Goal: Transaction & Acquisition: Purchase product/service

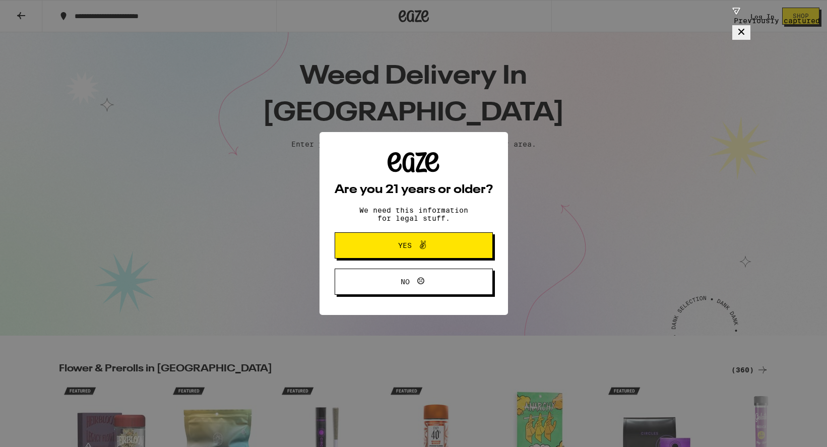
click at [432, 252] on span "Yes" at bounding box center [413, 245] width 77 height 13
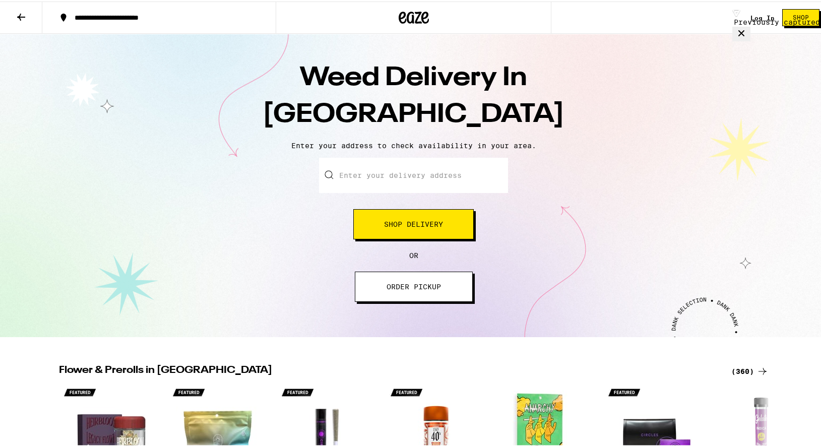
click at [427, 232] on button "Shop Delivery" at bounding box center [413, 223] width 120 height 30
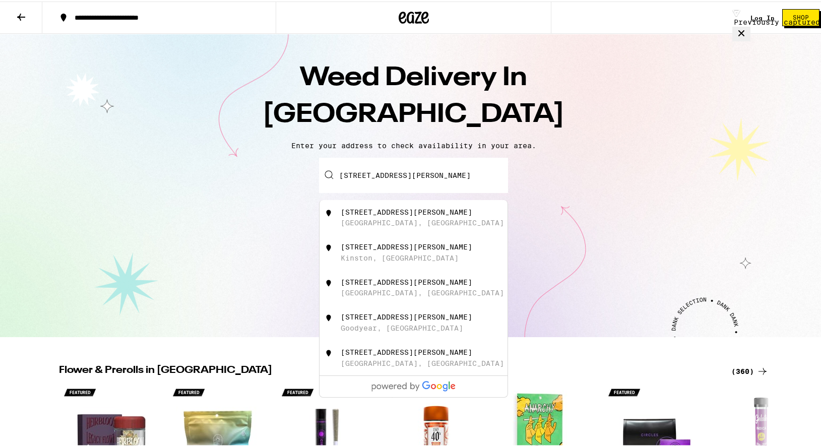
click at [429, 223] on div "[STREET_ADDRESS][PERSON_NAME]" at bounding box center [431, 216] width 180 height 19
type input "[STREET_ADDRESS][PERSON_NAME]"
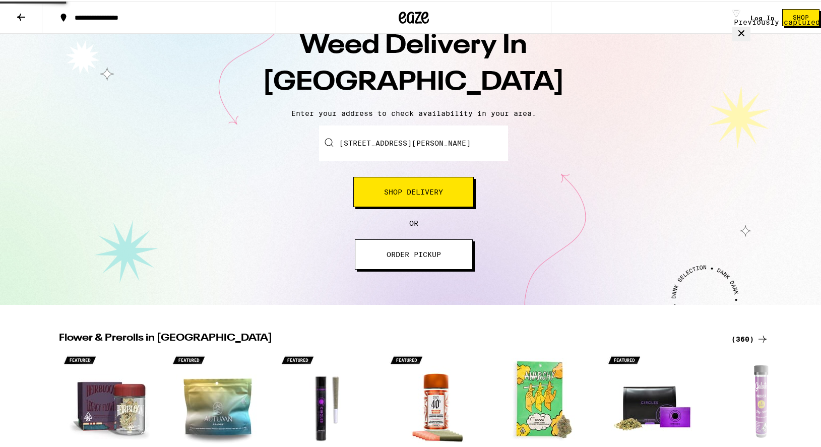
scroll to position [74, 0]
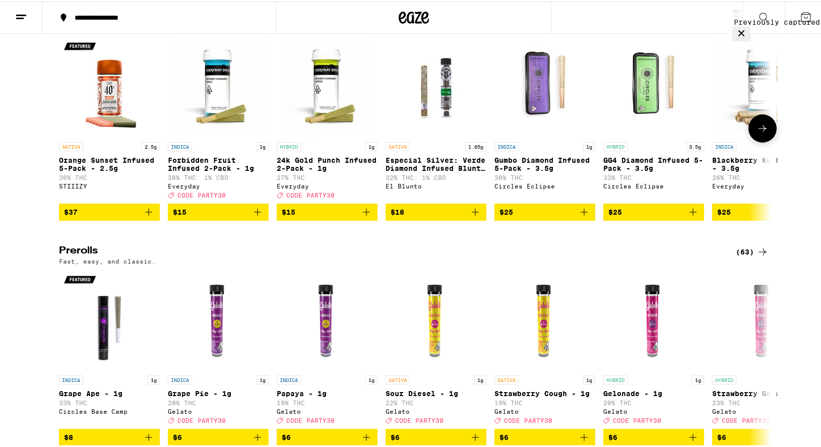
scroll to position [2171, 0]
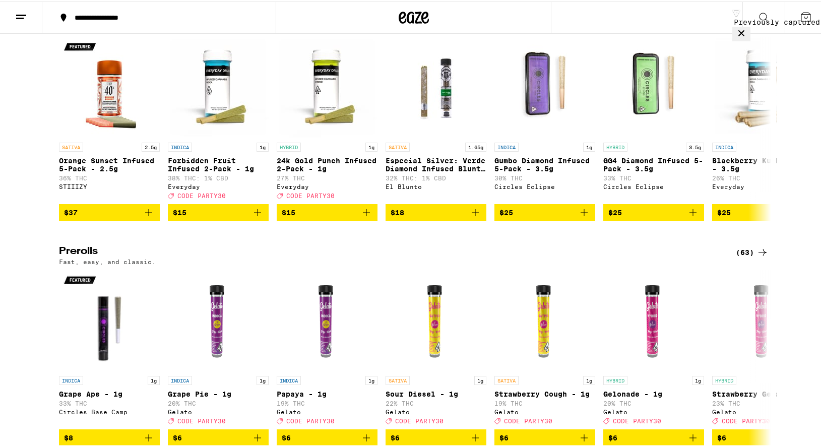
click at [758, 24] on icon at bounding box center [762, 18] width 12 height 12
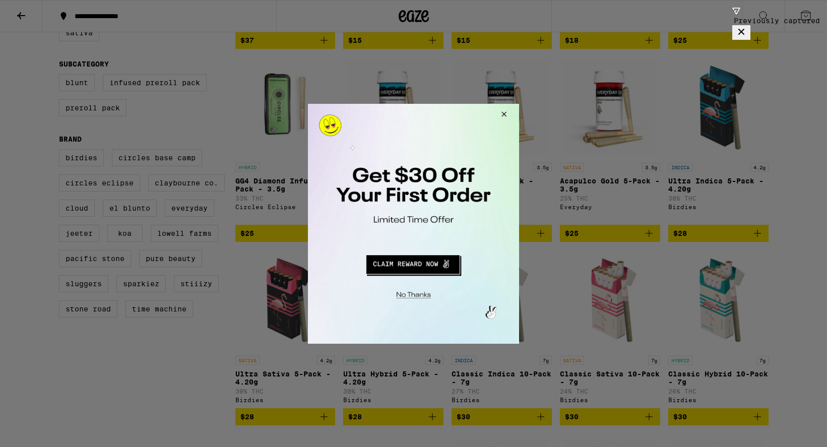
click at [418, 266] on button "Redirect to URL" at bounding box center [412, 262] width 175 height 24
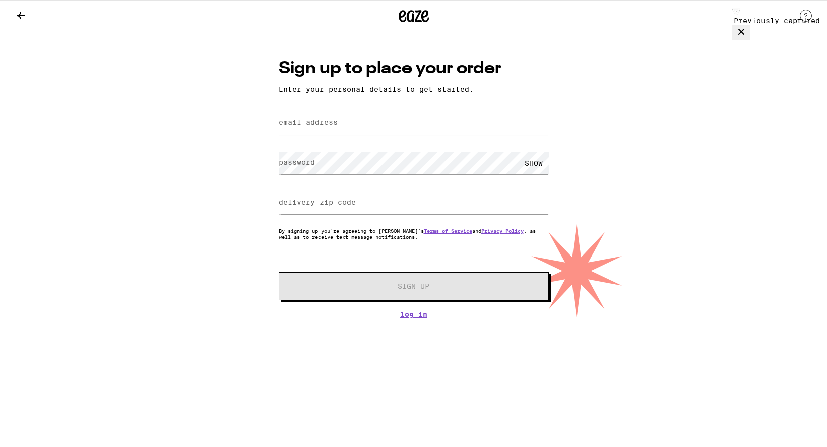
click at [295, 126] on label "email address" at bounding box center [308, 122] width 59 height 8
type input "danihampton1@gmail.com"
click at [325, 204] on label "delivery zip code" at bounding box center [317, 202] width 77 height 8
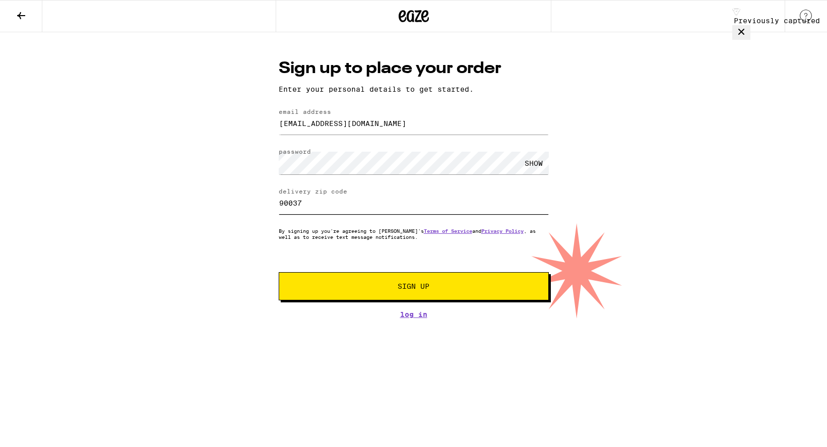
type input "90037"
click at [442, 286] on button "Sign Up" at bounding box center [414, 286] width 270 height 28
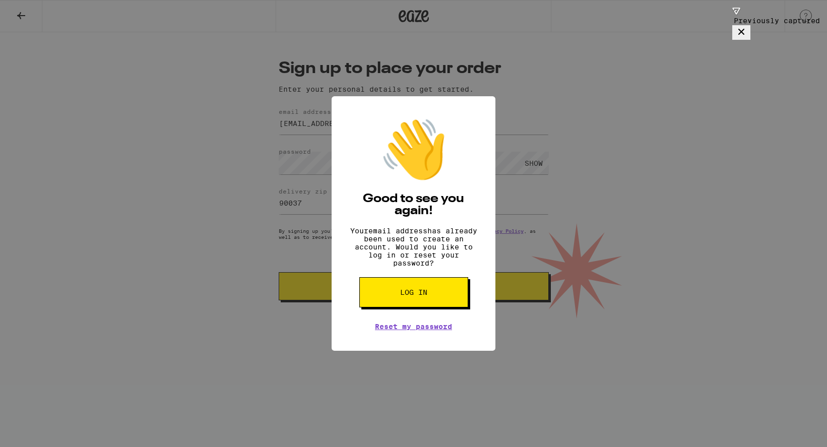
click at [416, 307] on button "Log in" at bounding box center [413, 292] width 109 height 30
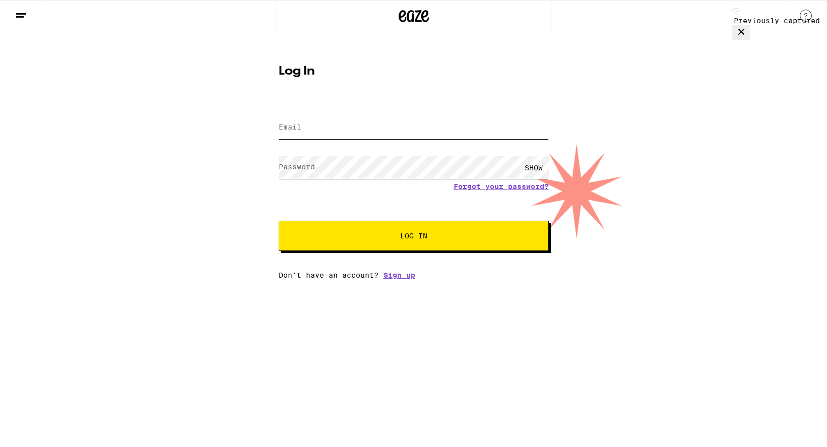
click at [380, 131] on input "Email" at bounding box center [414, 127] width 270 height 23
type input "danielledorrishampton@gmail.com"
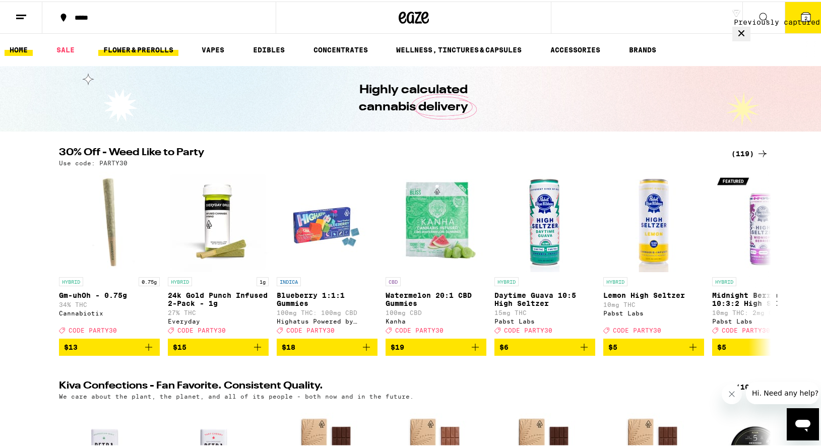
click at [143, 50] on link "FLOWER & PREROLLS" at bounding box center [138, 48] width 80 height 12
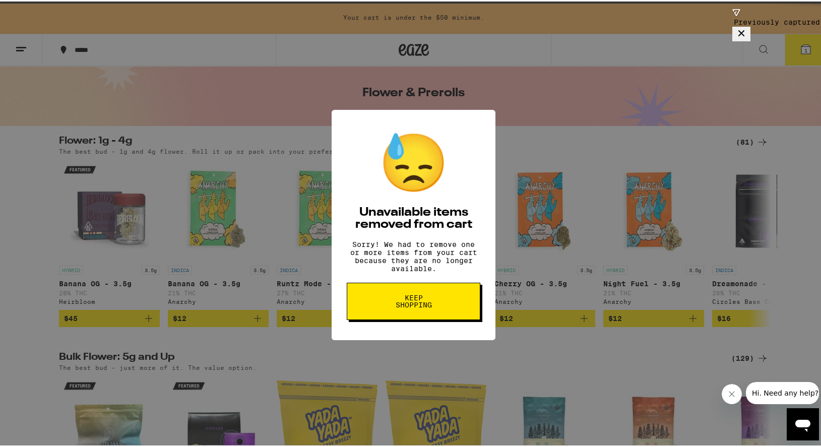
scroll to position [39, 0]
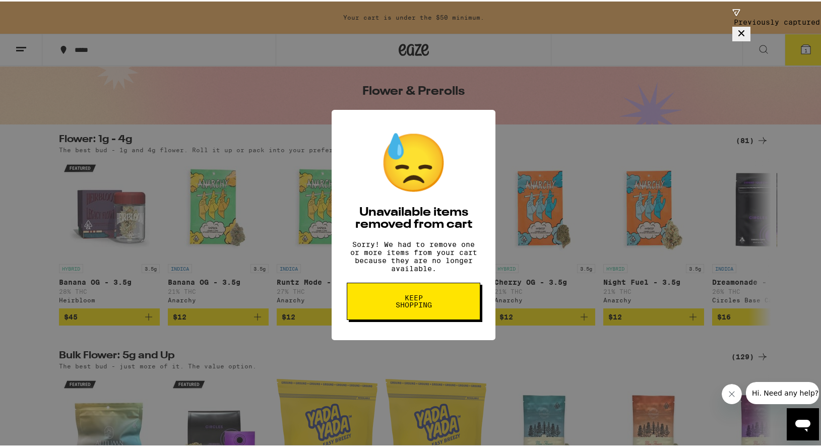
click at [419, 304] on span "Keep Shopping" at bounding box center [413, 300] width 52 height 14
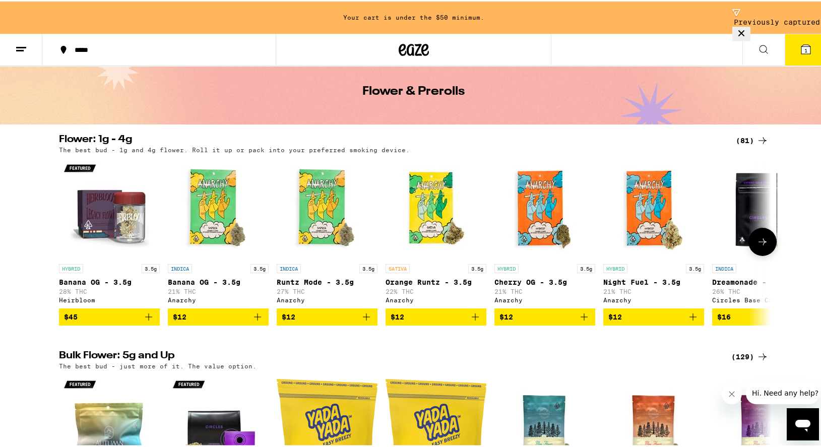
scroll to position [55, 0]
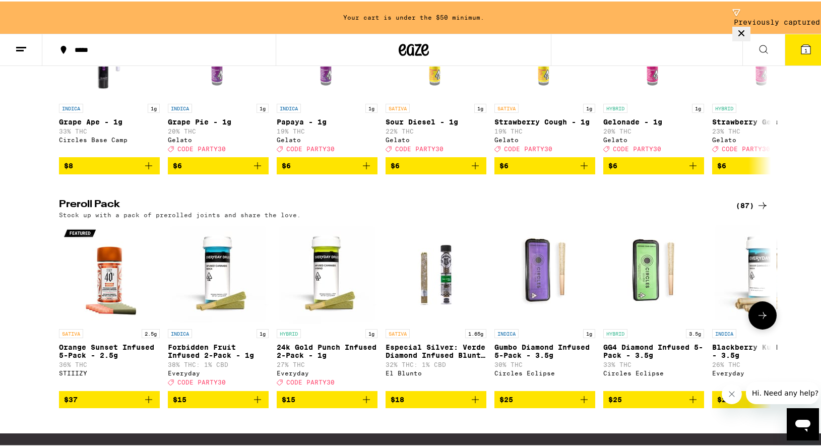
scroll to position [638, 0]
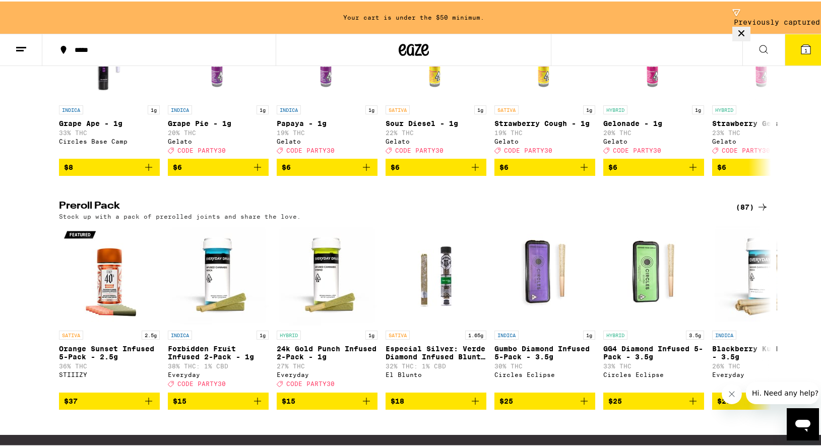
click at [752, 212] on div "(87)" at bounding box center [751, 205] width 33 height 12
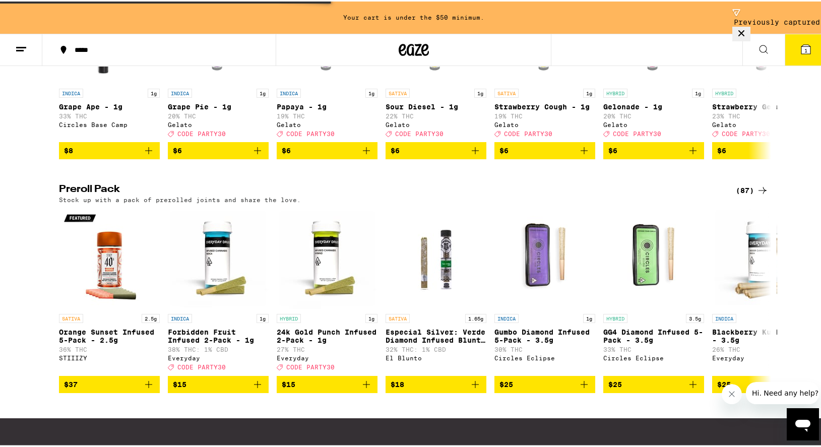
scroll to position [656, 0]
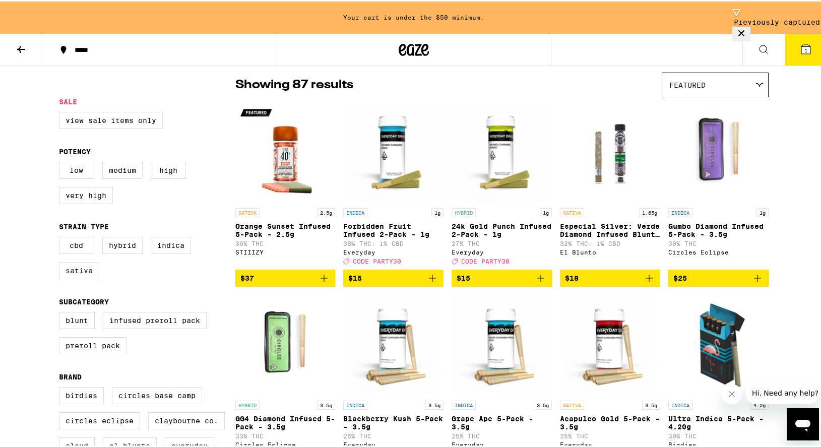
scroll to position [78, 0]
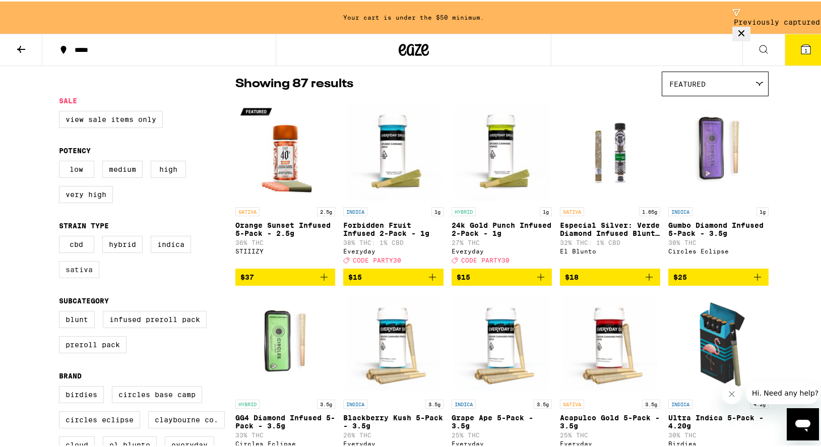
click at [65, 277] on label "Sativa" at bounding box center [79, 267] width 40 height 17
click at [61, 236] on input "Sativa" at bounding box center [61, 236] width 1 height 1
checkbox input "true"
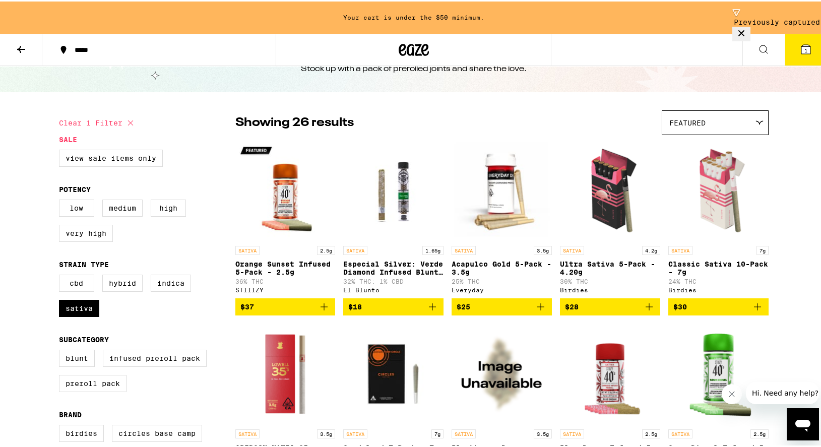
scroll to position [41, 0]
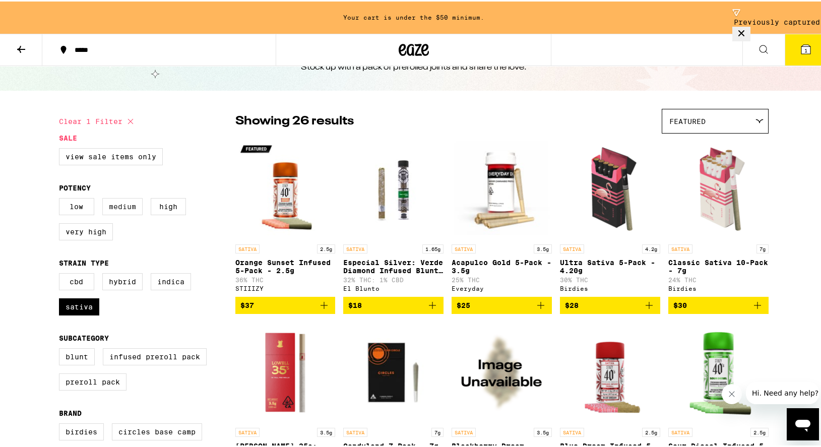
click at [117, 214] on label "Medium" at bounding box center [122, 204] width 40 height 17
click at [61, 198] on input "Medium" at bounding box center [61, 198] width 1 height 1
checkbox input "true"
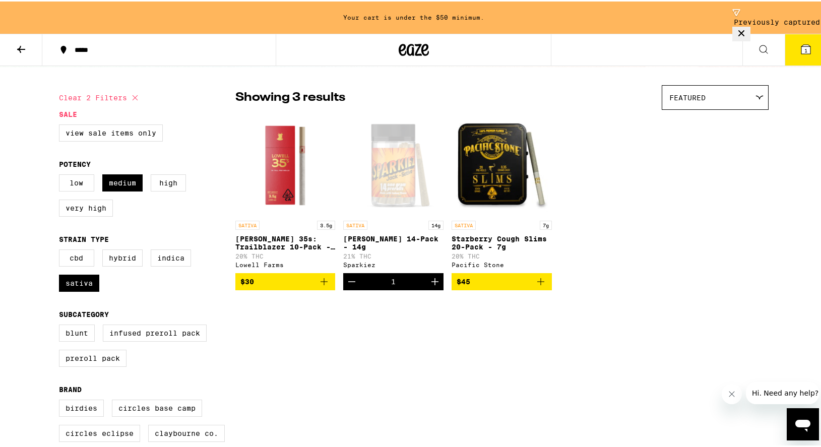
scroll to position [62, 0]
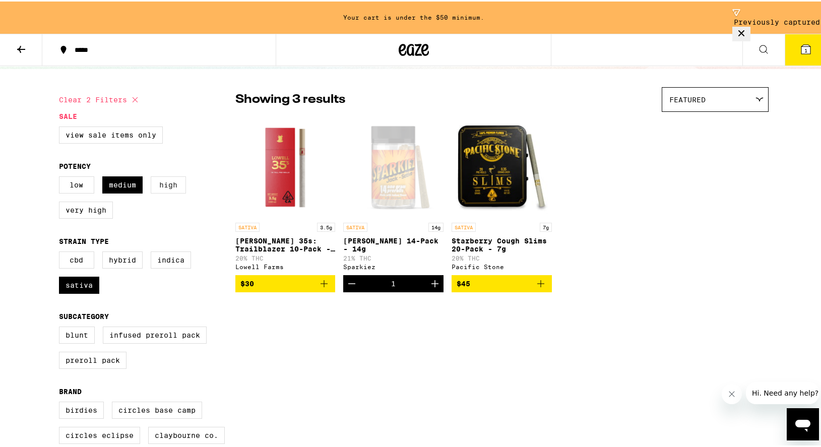
click at [168, 186] on label "High" at bounding box center [168, 183] width 35 height 17
click at [61, 177] on input "High" at bounding box center [61, 176] width 1 height 1
checkbox input "true"
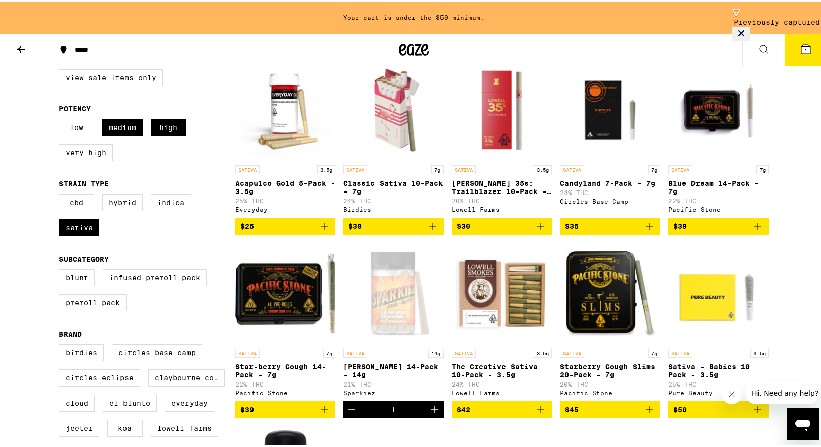
scroll to position [150, 0]
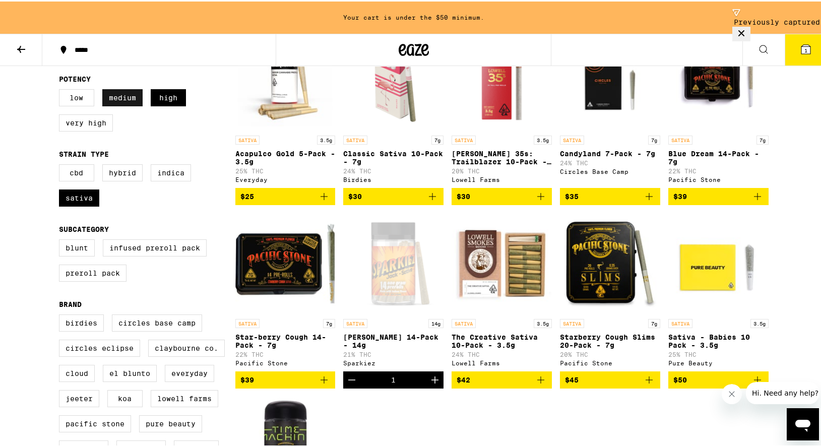
click at [128, 100] on label "Medium" at bounding box center [122, 96] width 40 height 17
click at [61, 90] on input "Medium" at bounding box center [61, 89] width 1 height 1
checkbox input "false"
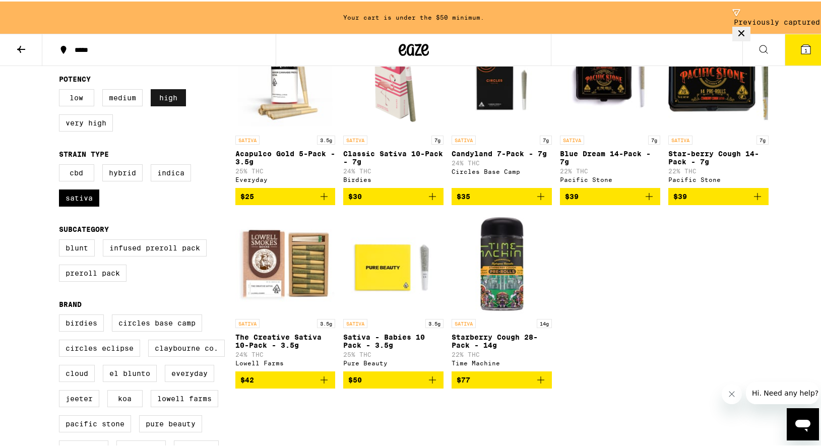
click at [155, 100] on label "High" at bounding box center [168, 96] width 35 height 17
click at [61, 90] on input "High" at bounding box center [61, 89] width 1 height 1
checkbox input "false"
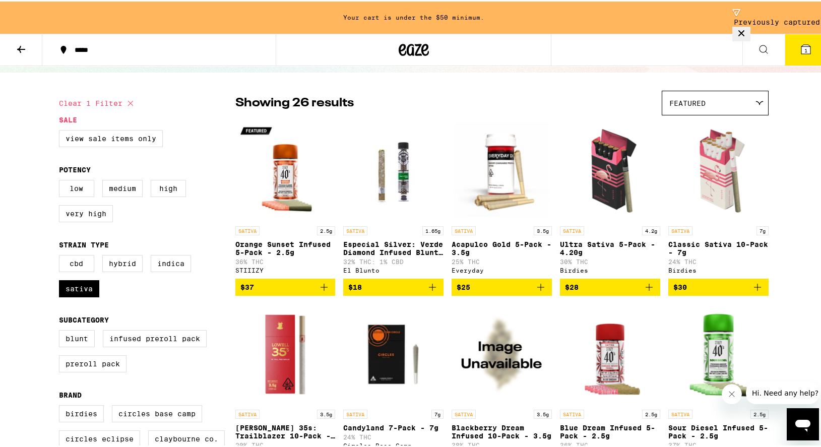
scroll to position [25, 0]
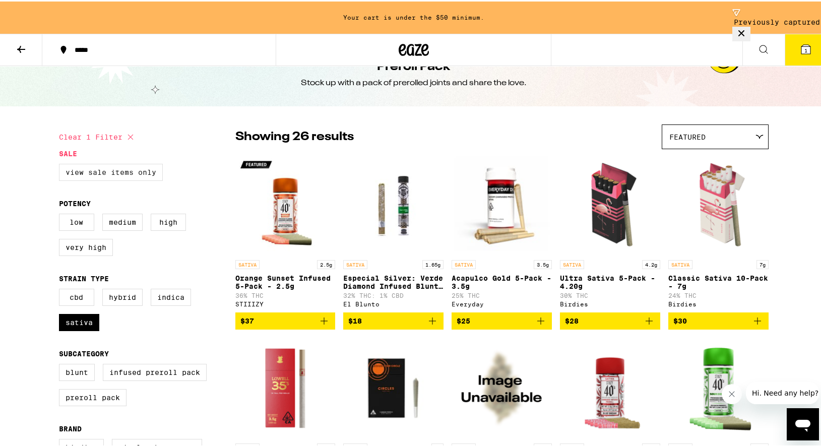
click at [119, 168] on label "View Sale Items Only" at bounding box center [111, 170] width 104 height 17
click at [61, 164] on input "View Sale Items Only" at bounding box center [61, 164] width 1 height 1
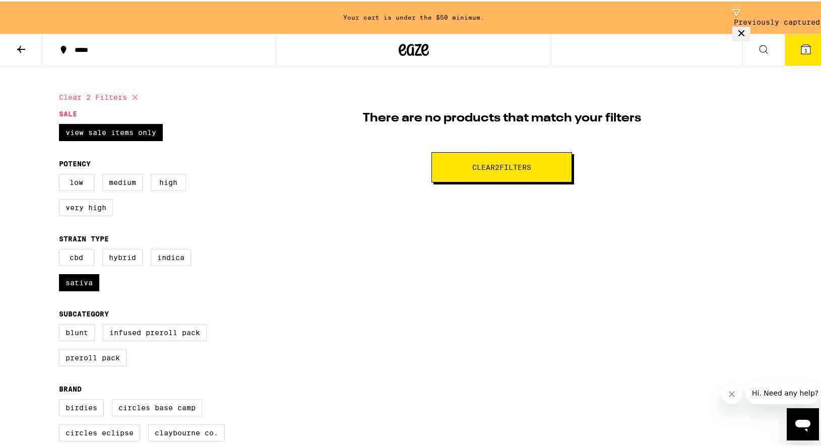
scroll to position [64, 0]
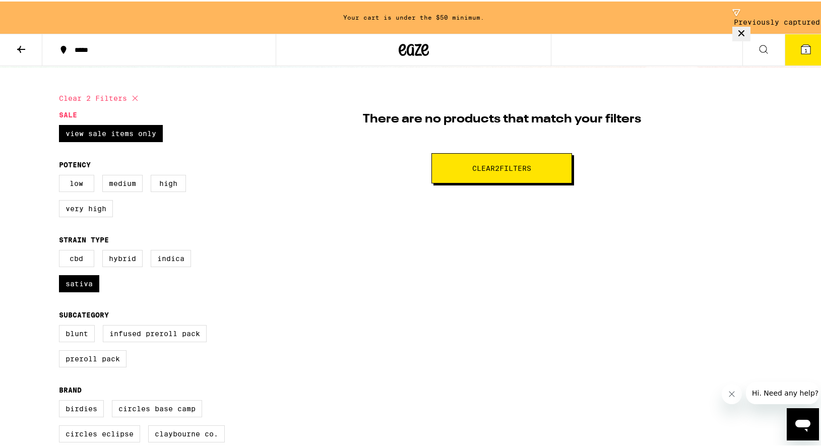
click at [481, 174] on button "Clear 2 filter s" at bounding box center [501, 167] width 141 height 30
checkbox input "false"
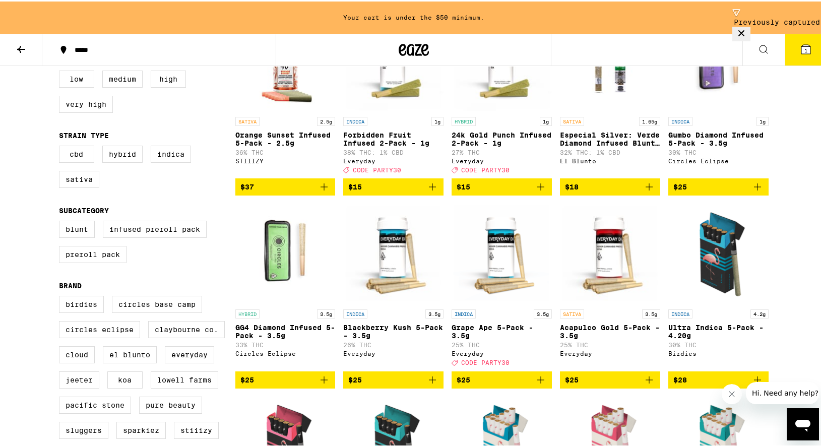
scroll to position [191, 0]
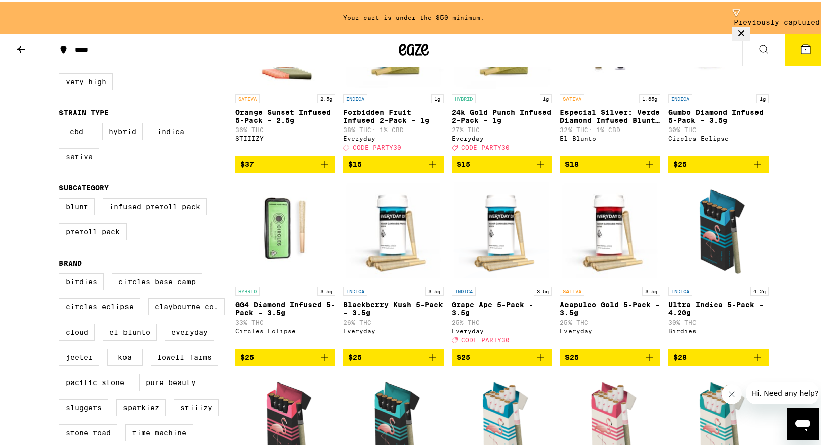
click at [78, 164] on label "Sativa" at bounding box center [79, 155] width 40 height 17
click at [61, 123] on input "Sativa" at bounding box center [61, 123] width 1 height 1
checkbox input "true"
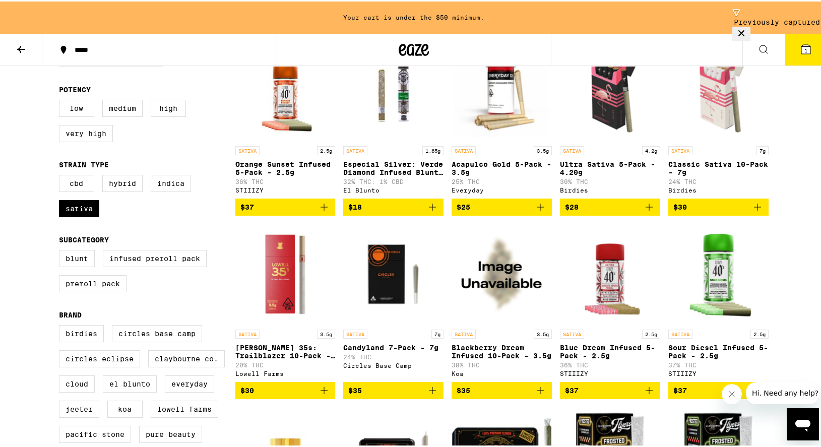
scroll to position [130, 0]
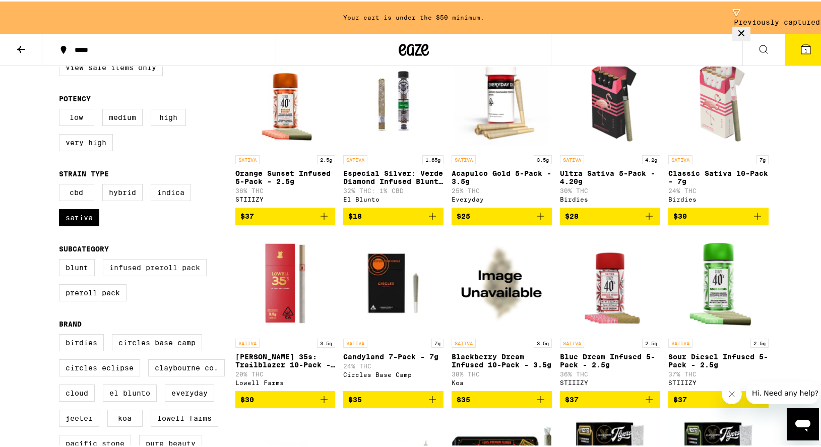
click at [175, 275] on label "Infused Preroll Pack" at bounding box center [155, 265] width 104 height 17
click at [61, 259] on input "Infused Preroll Pack" at bounding box center [61, 259] width 1 height 1
checkbox input "true"
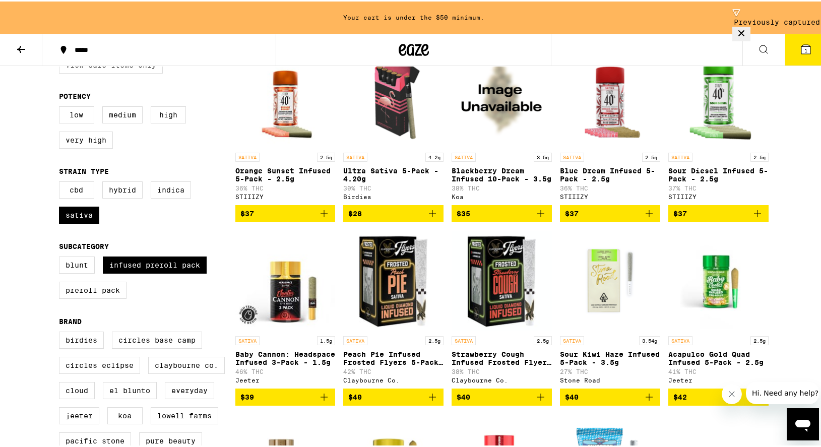
scroll to position [76, 0]
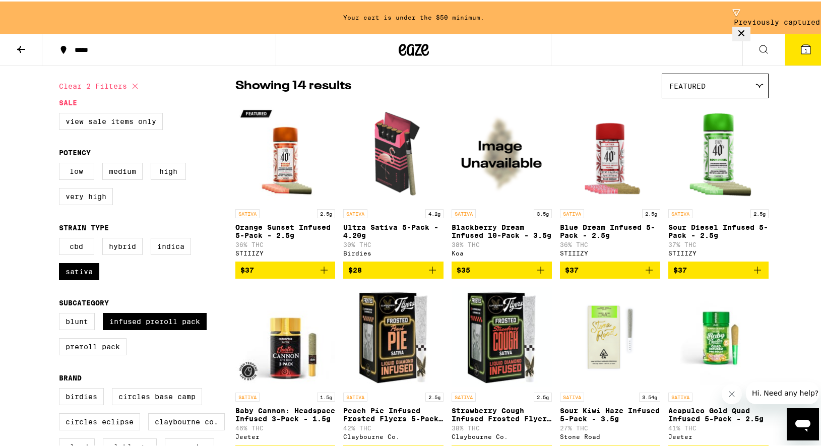
click at [709, 154] on img "Open page for Sour Diesel Infused 5-Pack - 2.5g from STIIIZY" at bounding box center [718, 152] width 100 height 101
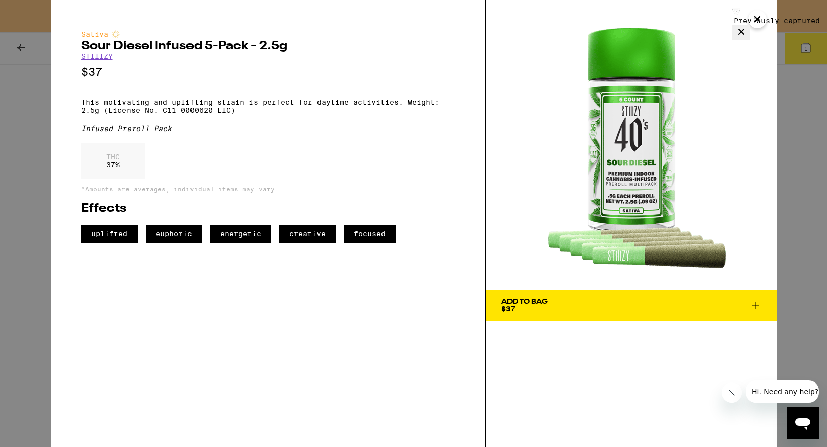
click at [201, 317] on div "Sativa Sour Diesel Infused 5-Pack - 2.5g STIIIZY $37 This motivating and uplift…" at bounding box center [268, 223] width 435 height 447
click at [565, 297] on button "Add To Bag $37" at bounding box center [631, 305] width 290 height 30
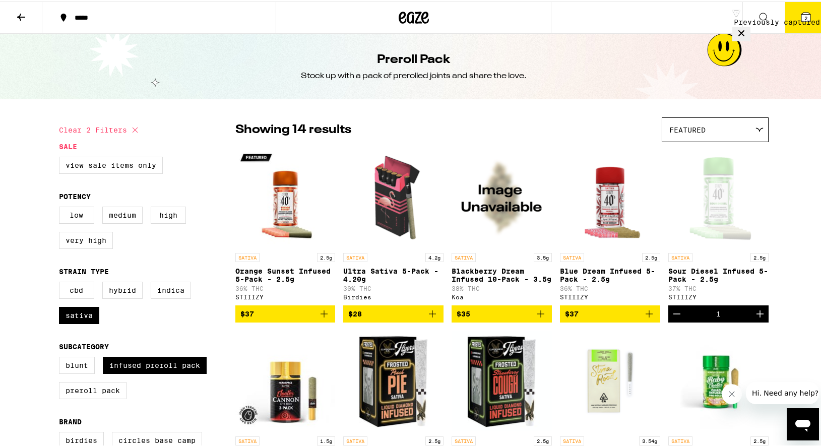
click at [114, 127] on button "Clear 2 filters" at bounding box center [100, 128] width 82 height 25
checkbox input "false"
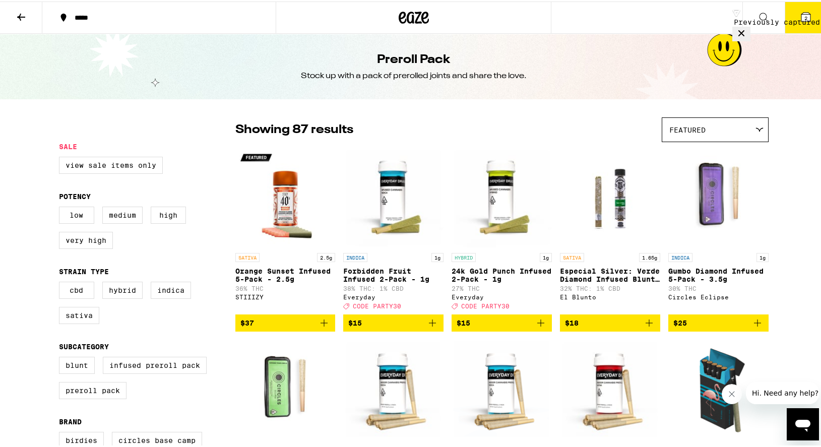
scroll to position [1, 0]
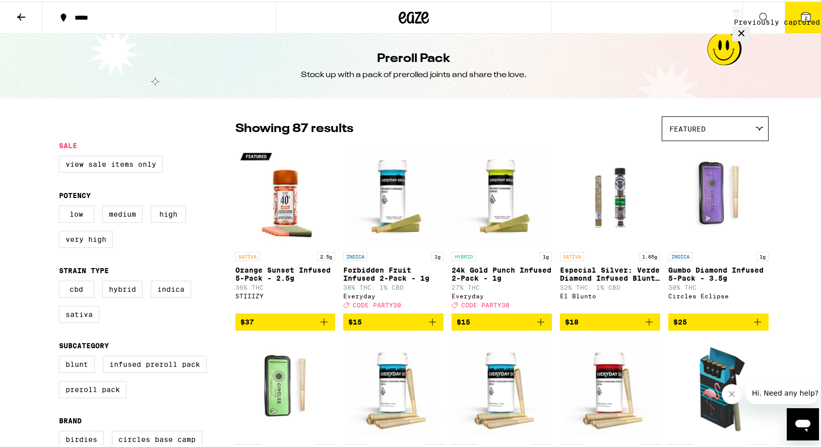
click at [20, 14] on icon at bounding box center [21, 15] width 8 height 7
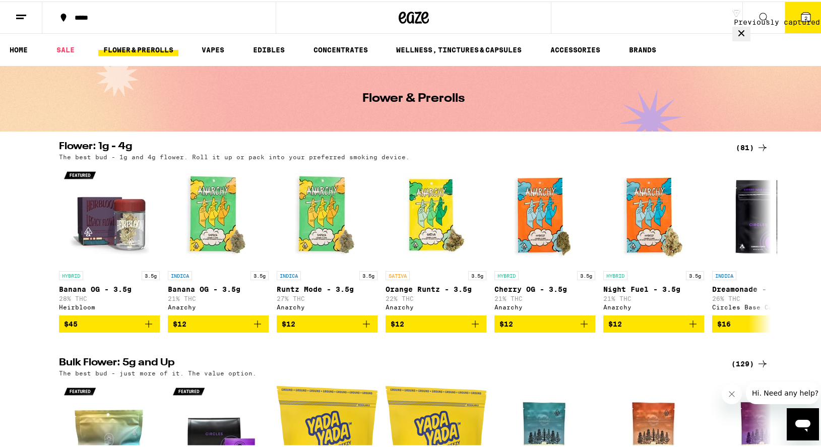
click at [127, 17] on div "*****" at bounding box center [164, 16] width 189 height 7
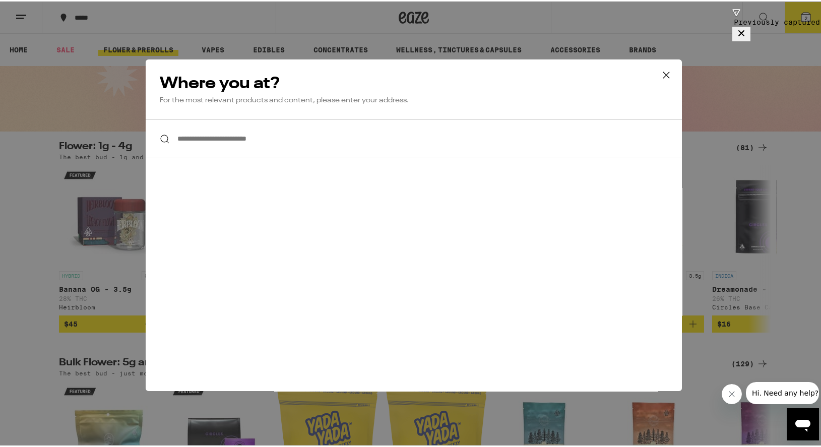
click at [214, 143] on input "**********" at bounding box center [414, 137] width 536 height 39
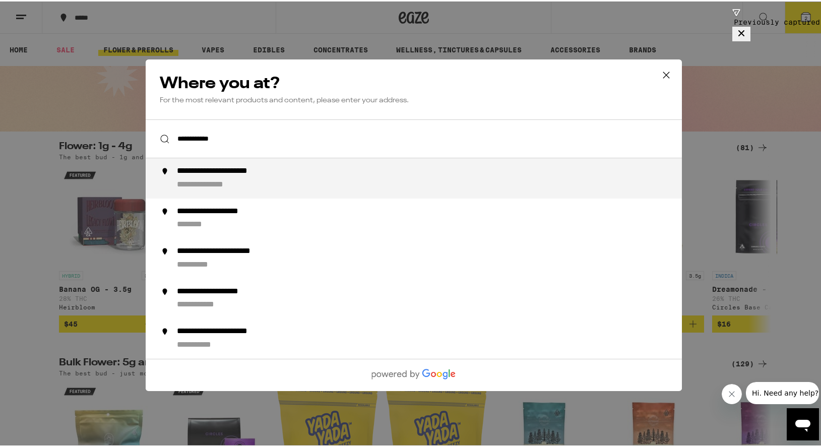
click at [314, 178] on div "**********" at bounding box center [433, 177] width 514 height 24
type input "**********"
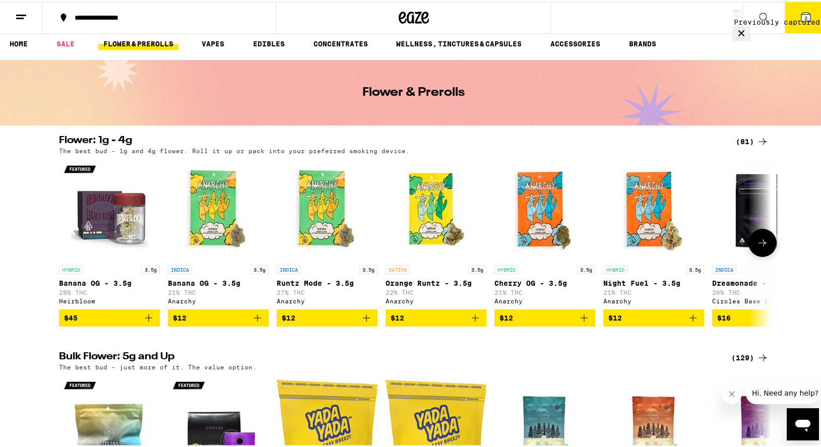
scroll to position [17, 0]
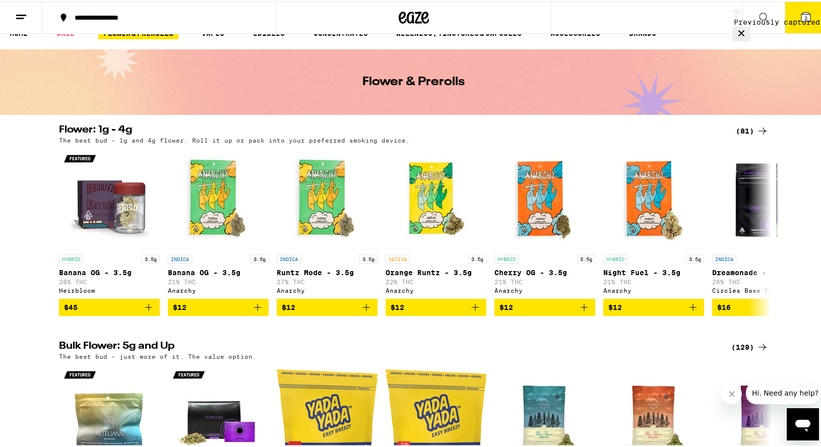
click at [742, 129] on div "(81)" at bounding box center [751, 129] width 33 height 12
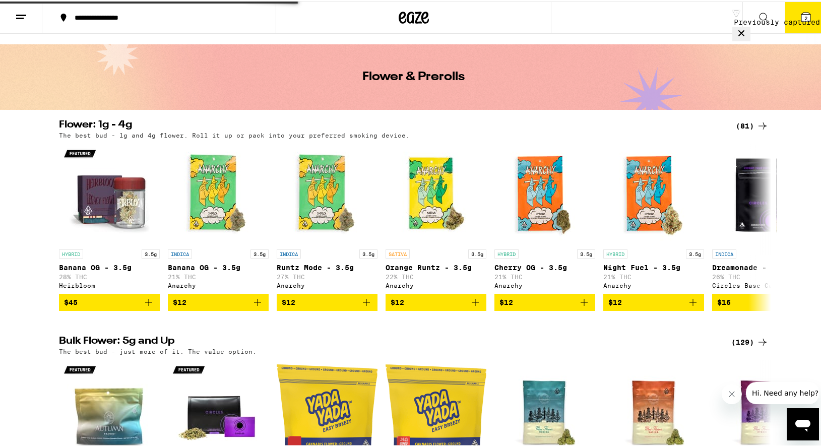
scroll to position [22, 0]
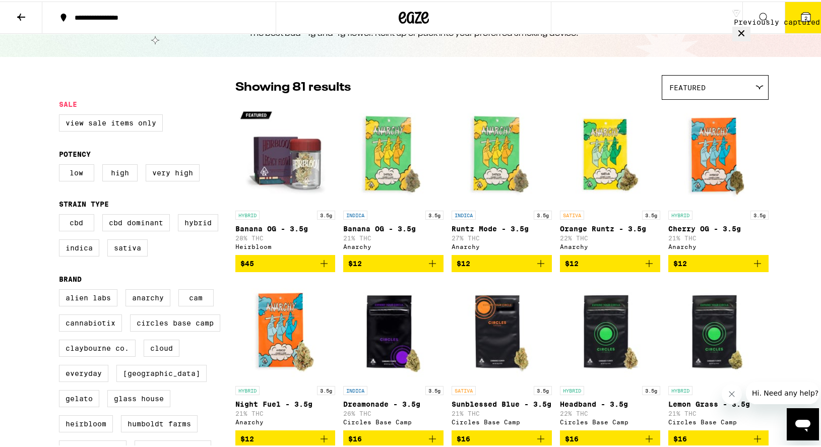
scroll to position [46, 0]
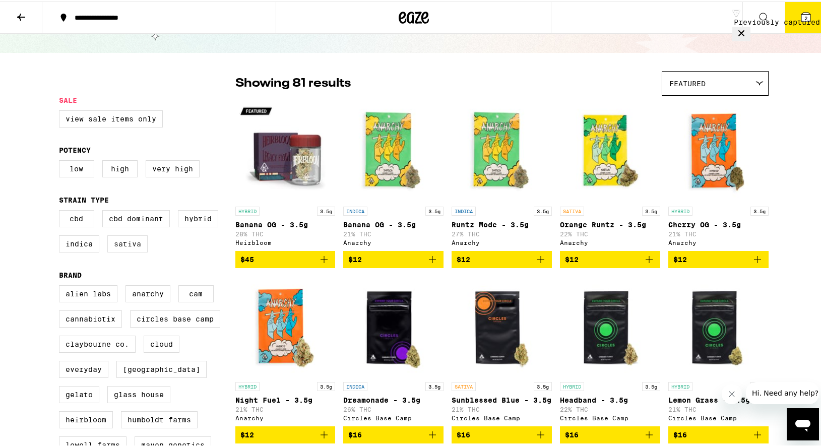
click at [119, 250] on label "Sativa" at bounding box center [127, 242] width 40 height 17
click at [61, 211] on input "Sativa" at bounding box center [61, 210] width 1 height 1
checkbox input "true"
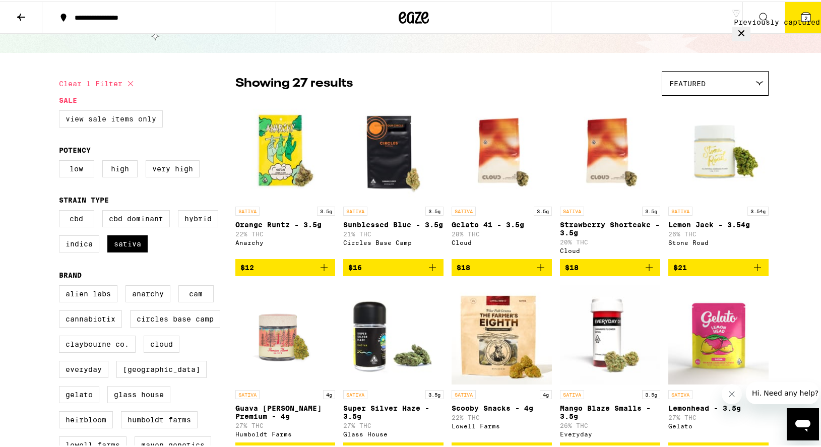
click at [97, 123] on label "View Sale Items Only" at bounding box center [111, 117] width 104 height 17
click at [61, 111] on input "View Sale Items Only" at bounding box center [61, 110] width 1 height 1
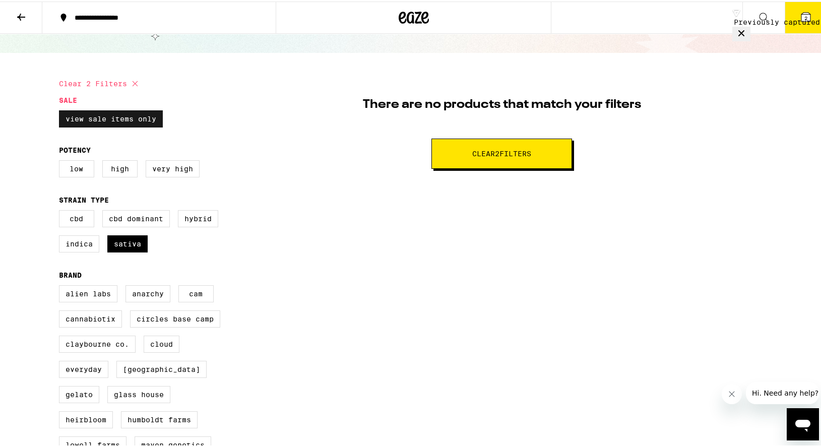
click at [97, 125] on label "View Sale Items Only" at bounding box center [111, 117] width 104 height 17
click at [61, 111] on input "View Sale Items Only" at bounding box center [61, 110] width 1 height 1
checkbox input "false"
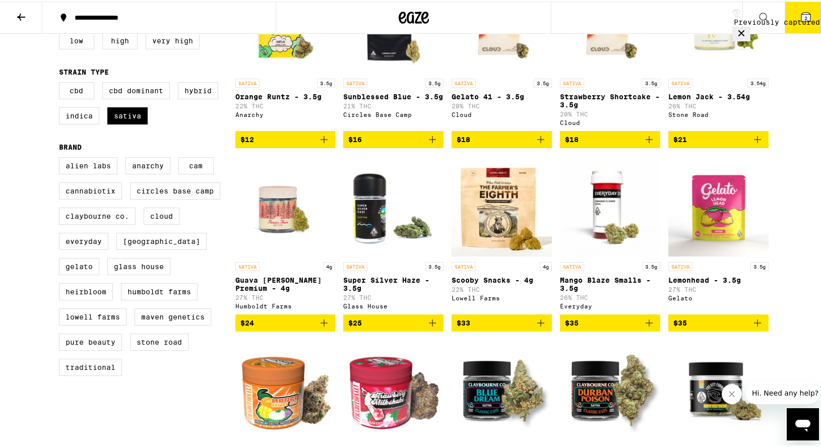
scroll to position [173, 0]
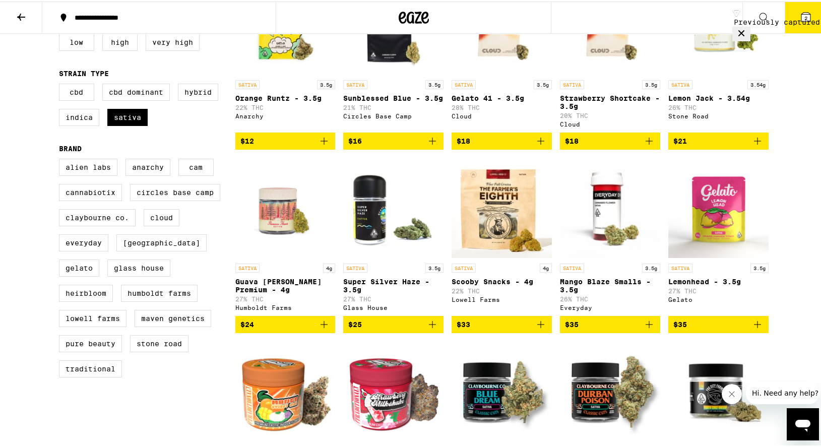
click at [512, 217] on img "Open page for Scooby Snacks - 4g from Lowell Farms" at bounding box center [501, 206] width 100 height 101
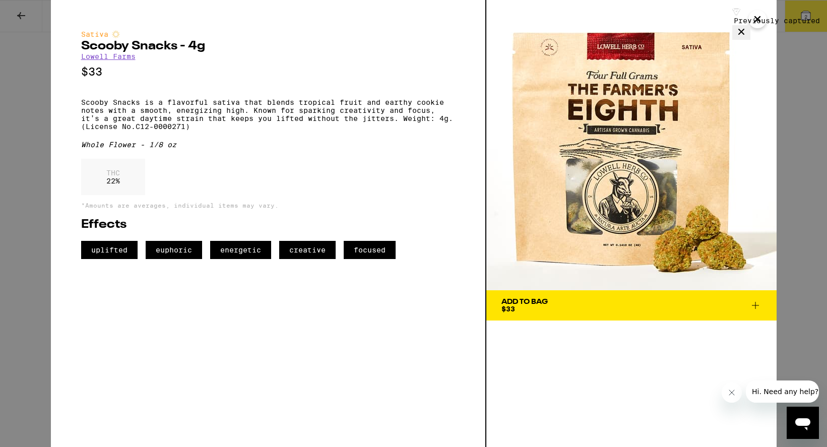
click at [543, 300] on div "Add To Bag" at bounding box center [524, 301] width 46 height 7
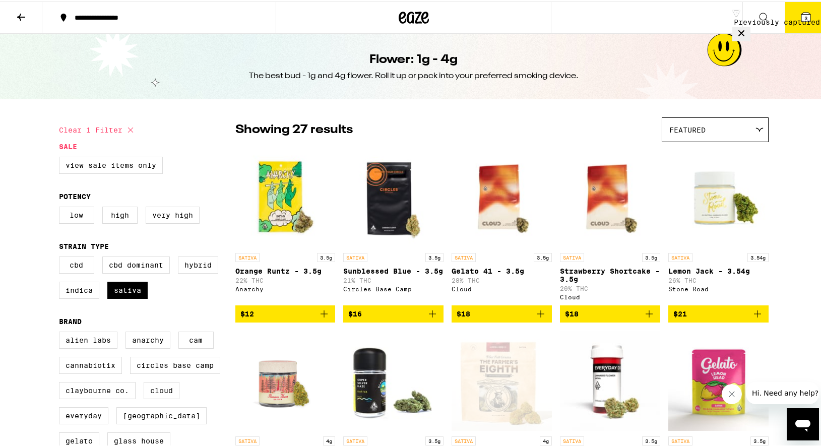
click at [24, 19] on icon at bounding box center [21, 16] width 12 height 12
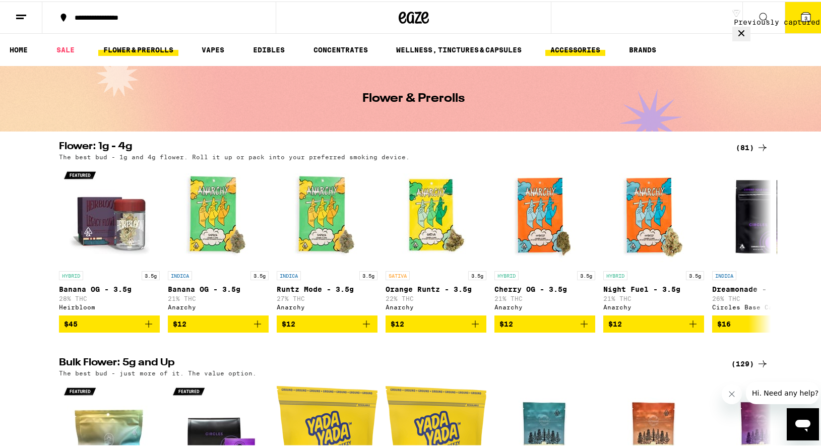
click at [573, 50] on link "ACCESSORIES" at bounding box center [575, 48] width 60 height 12
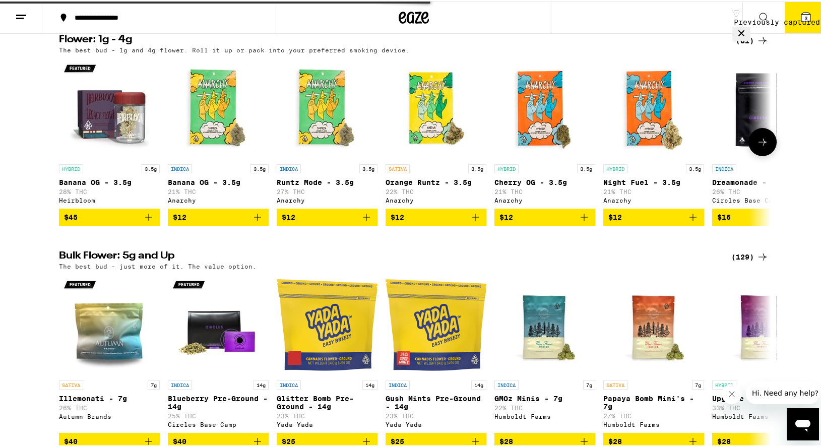
scroll to position [85, 0]
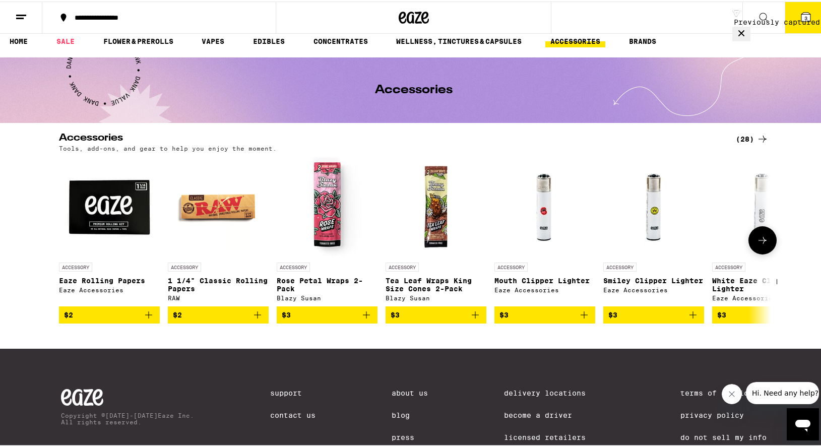
scroll to position [7, 0]
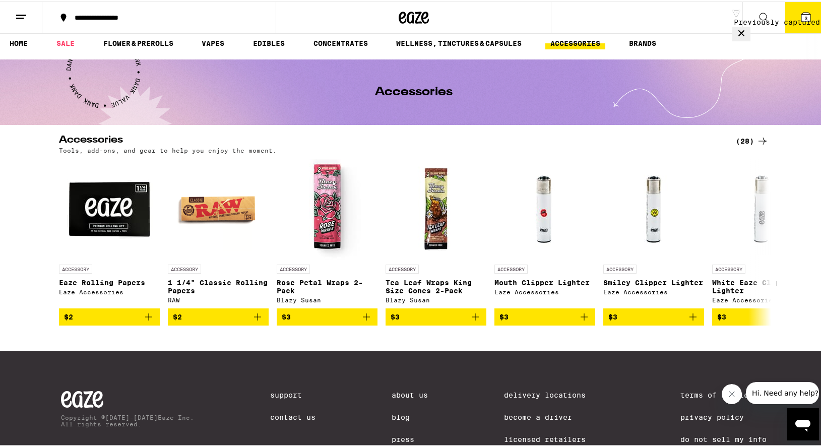
click at [750, 134] on div "(28)" at bounding box center [751, 139] width 33 height 12
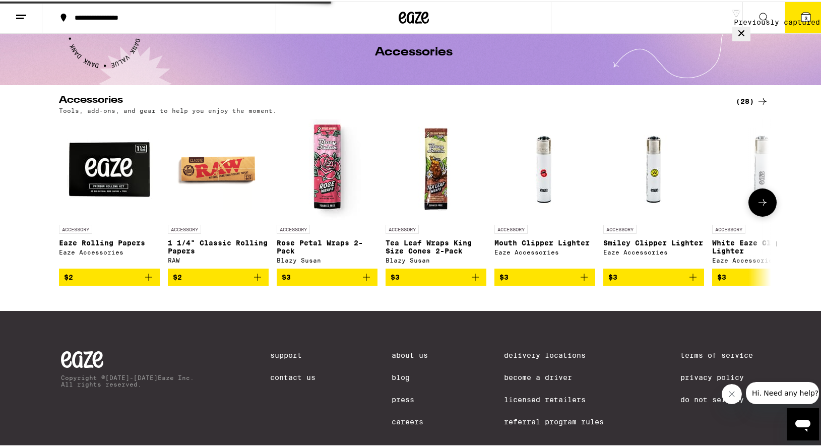
scroll to position [47, 0]
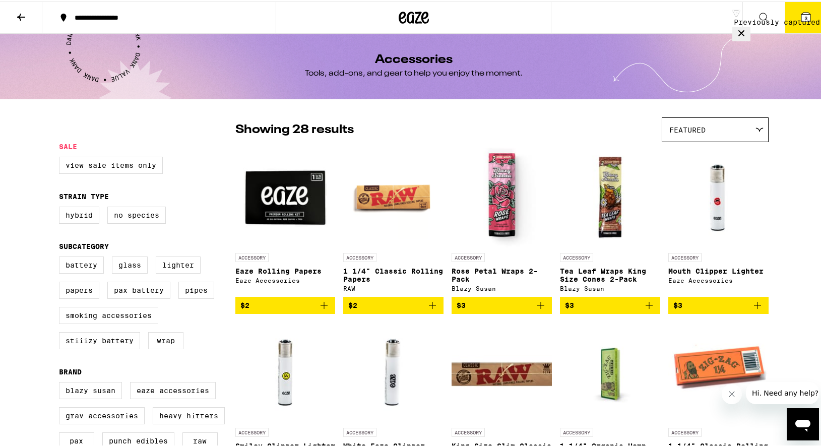
click at [759, 13] on icon at bounding box center [763, 16] width 12 height 12
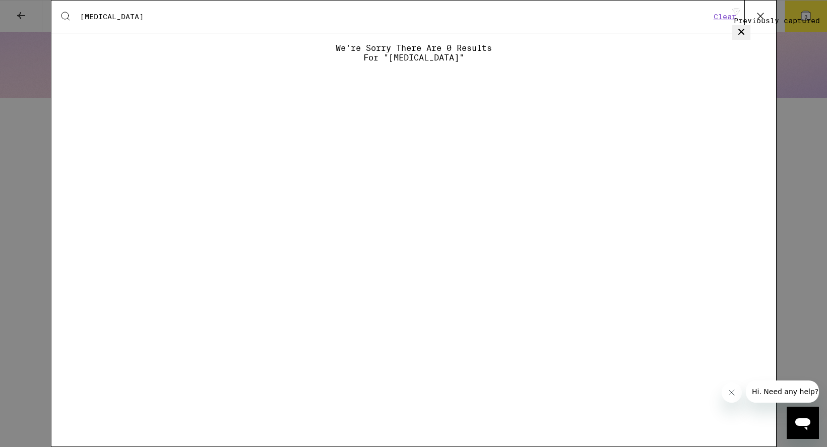
type input "grinder"
click at [757, 15] on icon at bounding box center [760, 16] width 15 height 15
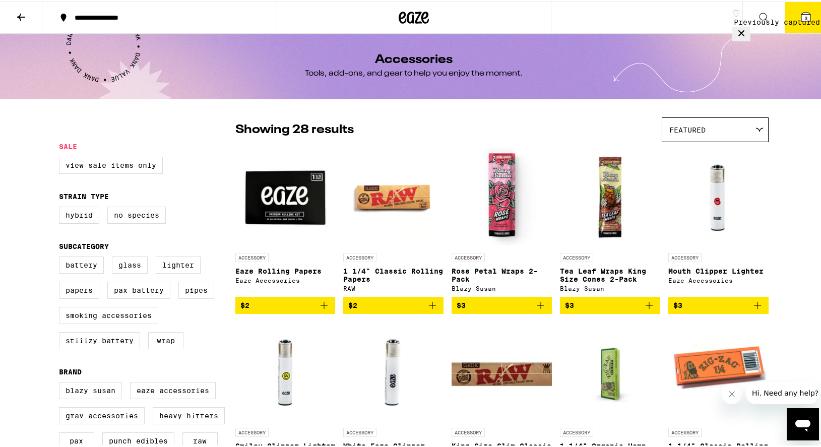
click at [791, 19] on button "3" at bounding box center [805, 16] width 42 height 31
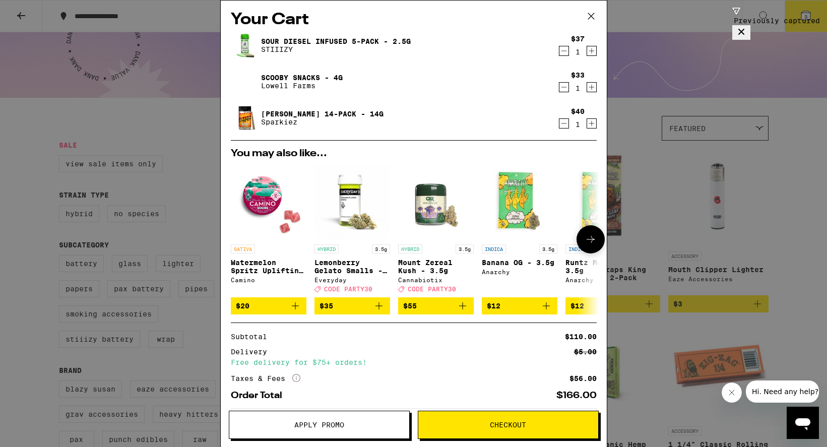
scroll to position [3, 0]
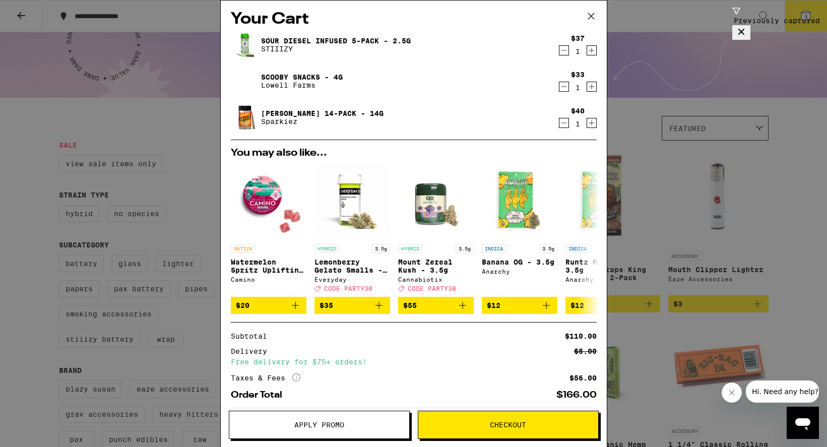
click at [244, 118] on img at bounding box center [245, 117] width 28 height 28
click at [289, 116] on link "[PERSON_NAME] 14-Pack - 14g" at bounding box center [322, 113] width 122 height 8
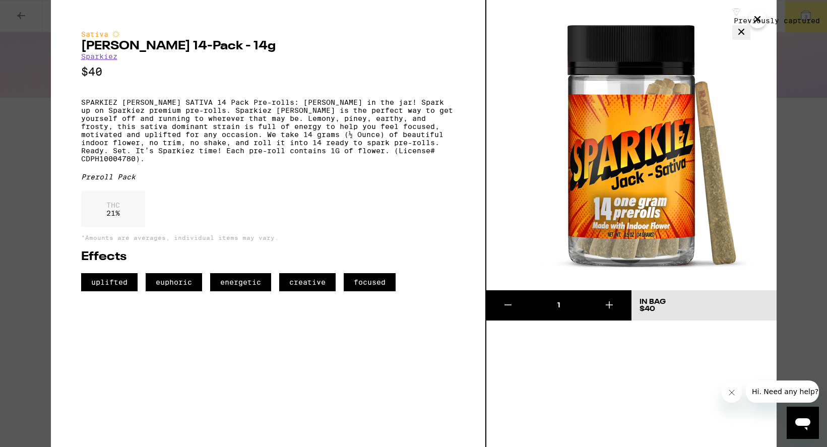
click at [757, 20] on icon "Close" at bounding box center [757, 19] width 5 height 5
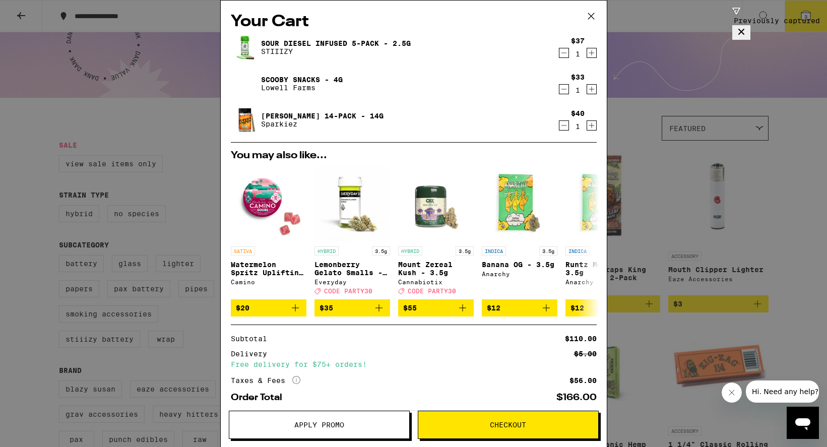
click at [339, 425] on span "Apply Promo" at bounding box center [319, 424] width 50 height 7
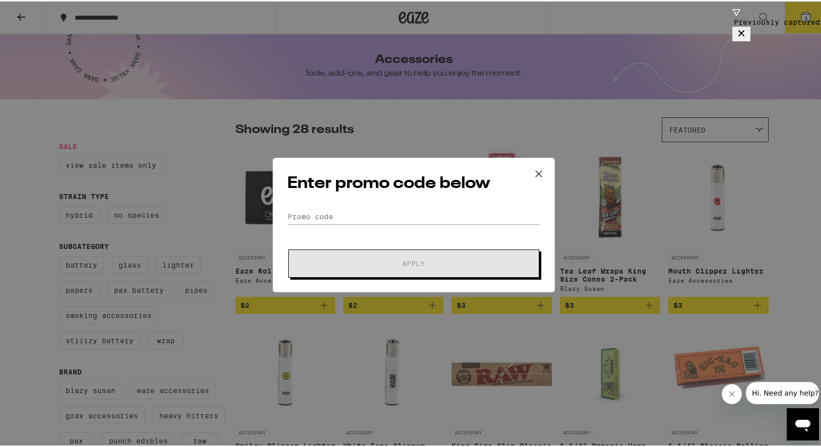
click at [396, 208] on div "Enter promo code below Promo Code Apply" at bounding box center [414, 223] width 282 height 134
click at [396, 213] on input "Promo Code" at bounding box center [413, 215] width 253 height 15
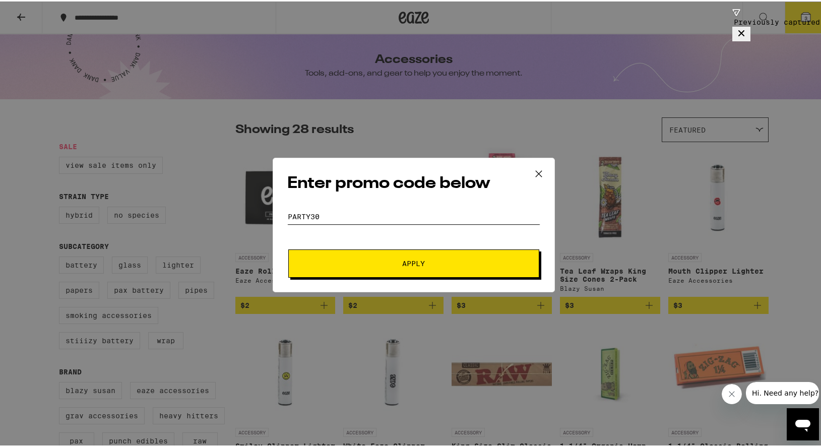
type input "PARTY30"
click at [468, 273] on button "Apply" at bounding box center [413, 262] width 251 height 28
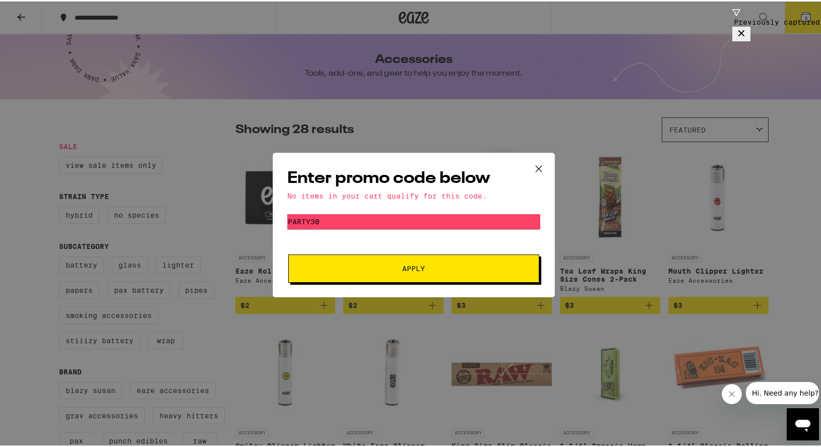
click at [537, 162] on icon at bounding box center [538, 167] width 15 height 15
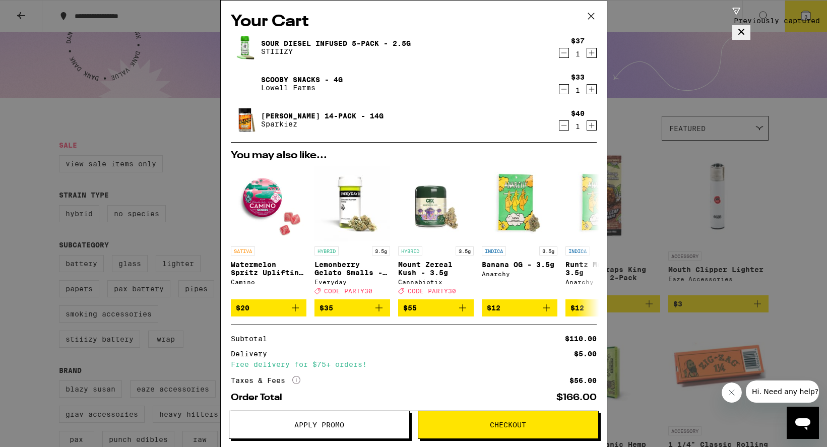
click at [588, 16] on icon at bounding box center [590, 16] width 15 height 15
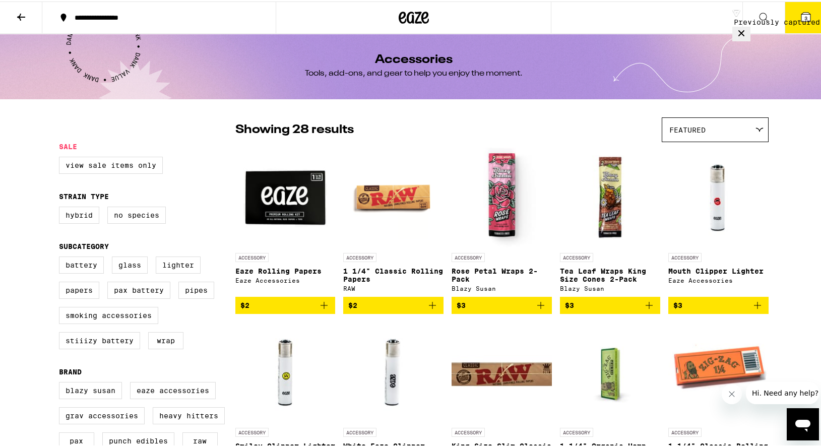
click at [22, 13] on icon at bounding box center [21, 16] width 12 height 12
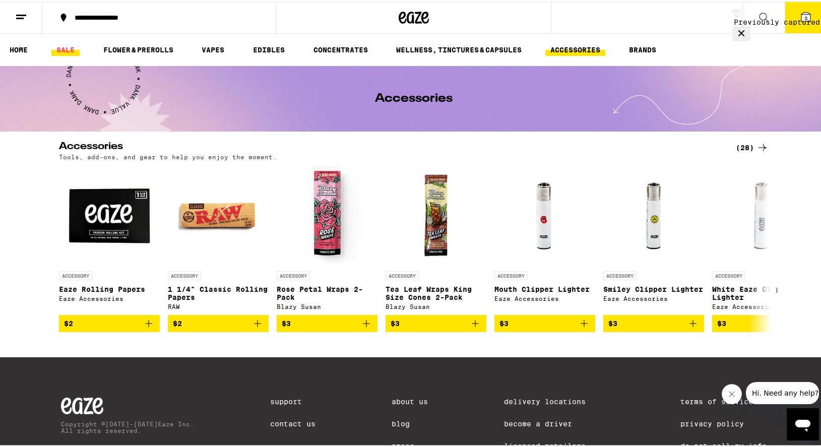
click at [70, 44] on link "SALE" at bounding box center [65, 48] width 28 height 12
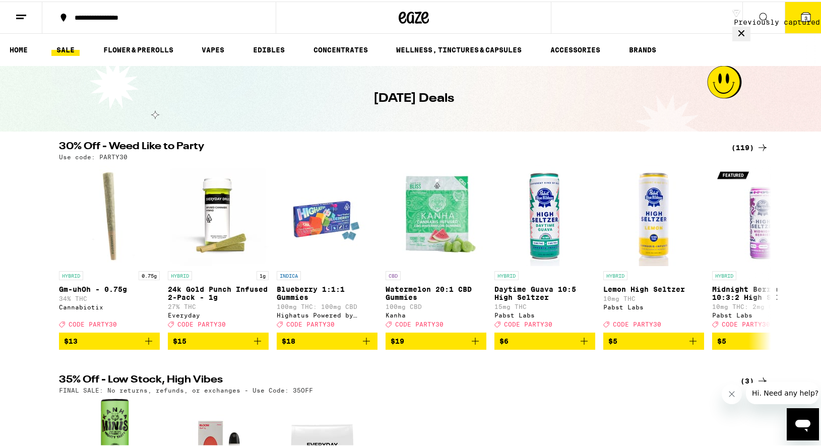
click at [791, 19] on button "3" at bounding box center [805, 16] width 42 height 31
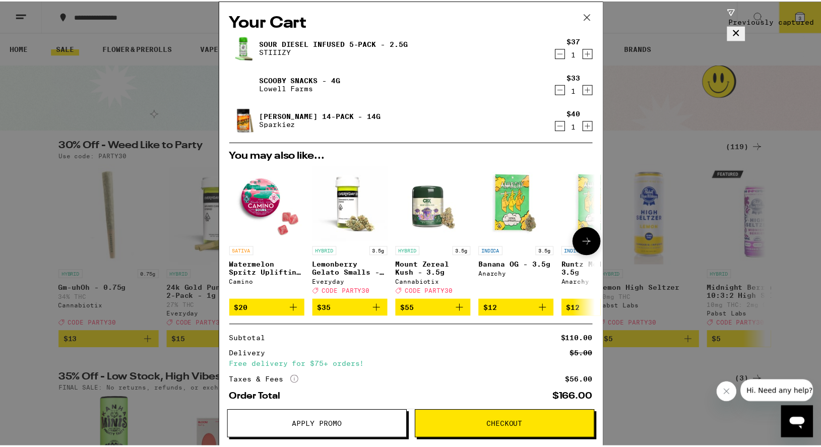
scroll to position [64, 0]
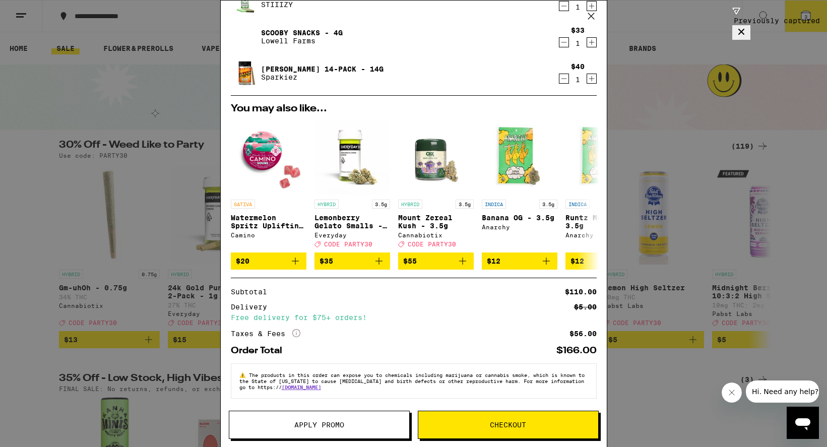
click at [350, 425] on span "Apply Promo" at bounding box center [319, 424] width 180 height 7
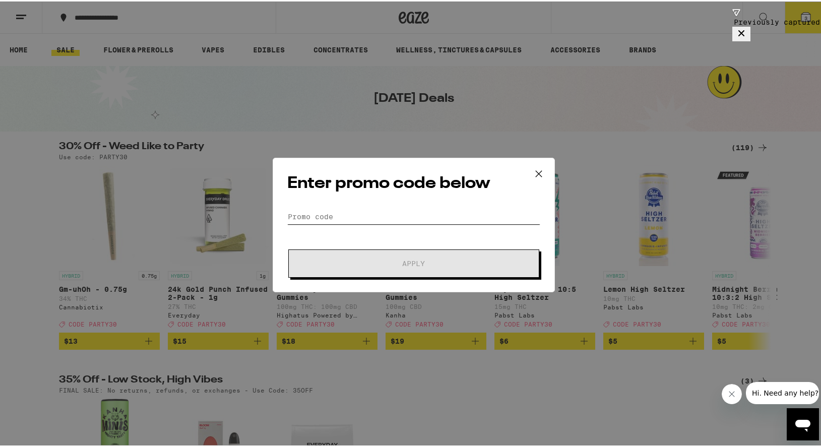
click at [392, 211] on input "Promo Code" at bounding box center [413, 215] width 253 height 15
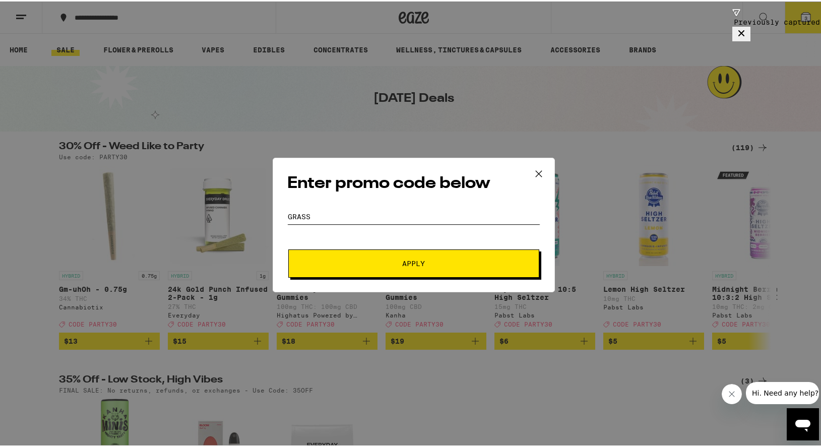
type input "grass"
click at [401, 254] on button "Apply" at bounding box center [413, 262] width 251 height 28
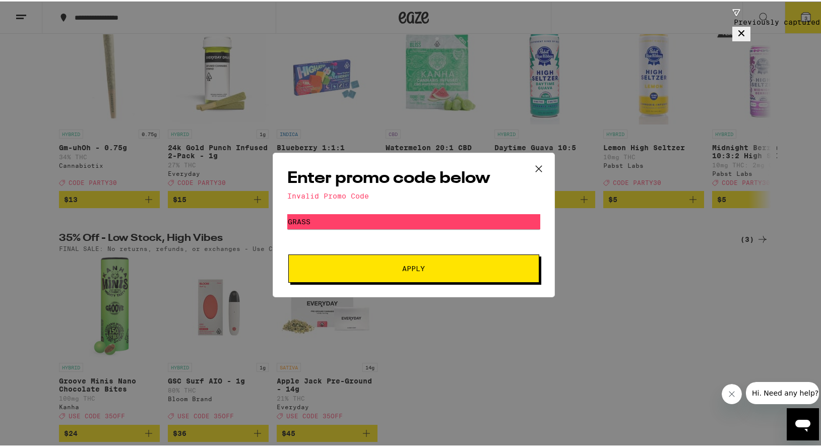
scroll to position [141, 0]
click at [533, 167] on icon at bounding box center [538, 167] width 15 height 15
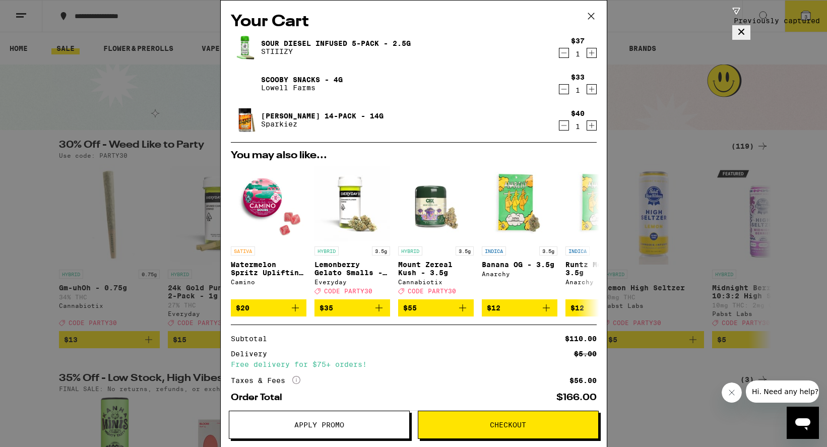
click at [559, 94] on icon "Decrement" at bounding box center [563, 89] width 9 height 12
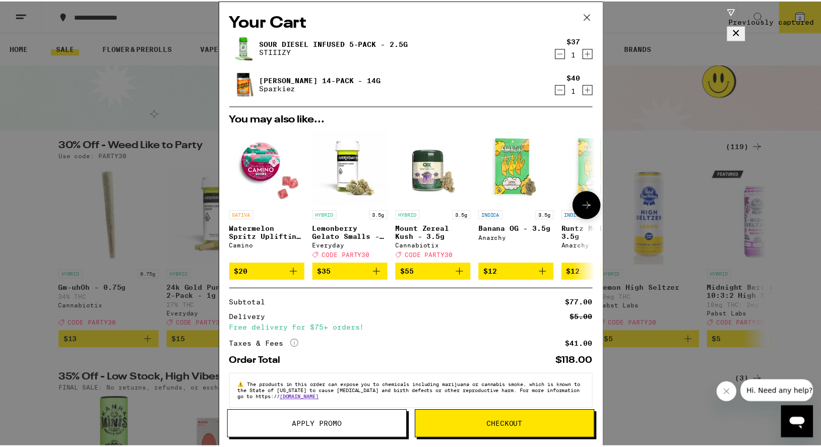
scroll to position [11, 0]
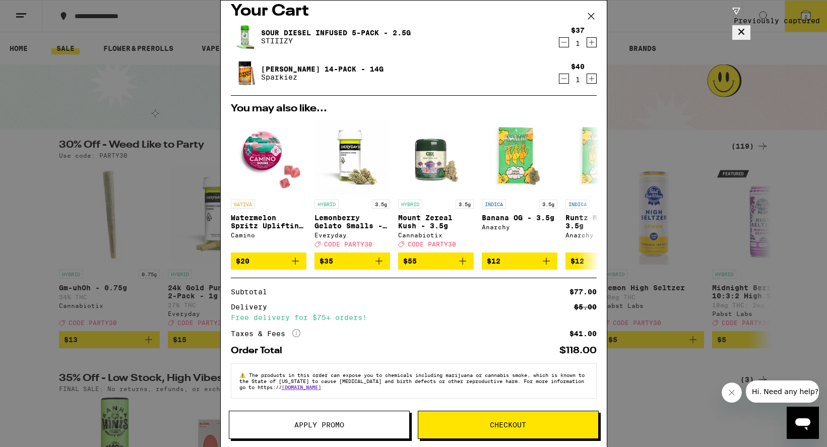
click at [526, 426] on span "Checkout" at bounding box center [508, 424] width 36 height 7
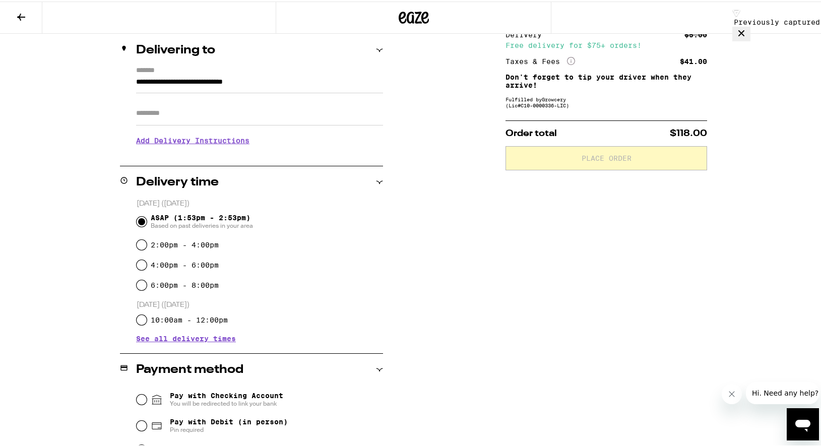
scroll to position [105, 0]
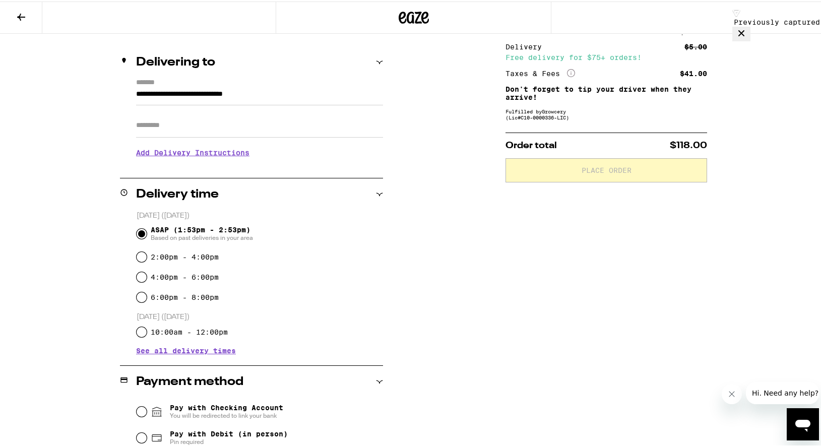
click at [235, 153] on h3 "Add Delivery Instructions" at bounding box center [259, 151] width 247 height 23
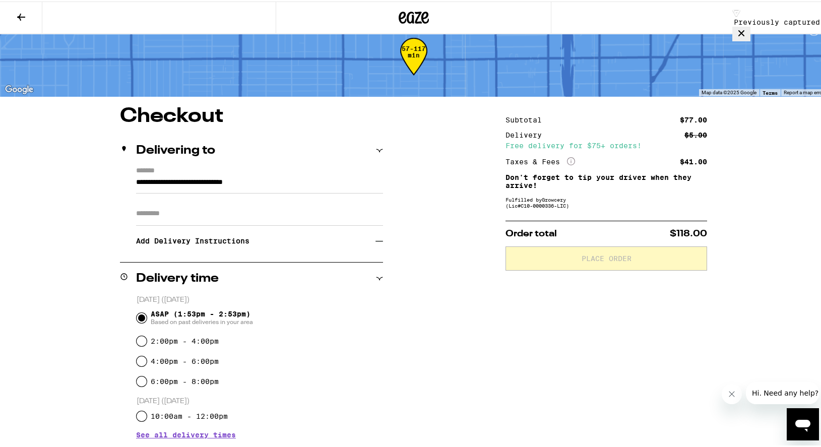
scroll to position [21, 0]
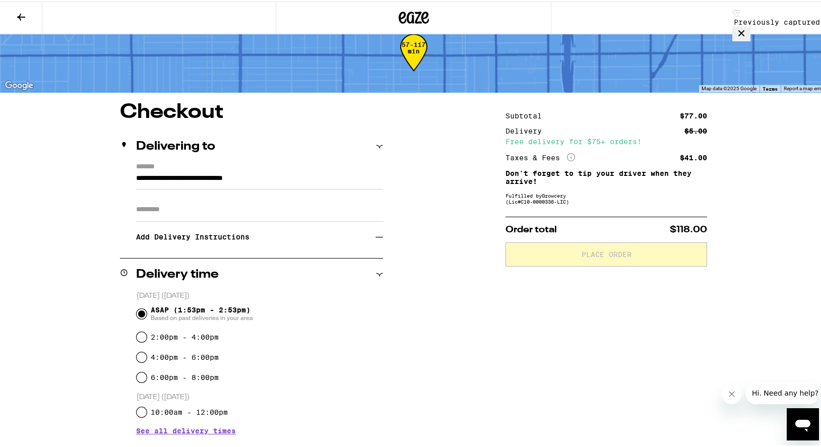
click at [237, 239] on h3 "Add Delivery Instructions" at bounding box center [255, 235] width 239 height 23
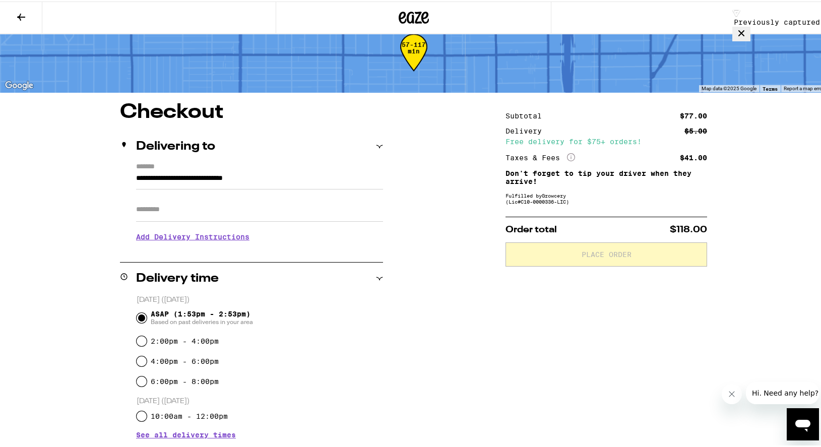
click at [222, 242] on h3 "Add Delivery Instructions" at bounding box center [259, 235] width 247 height 23
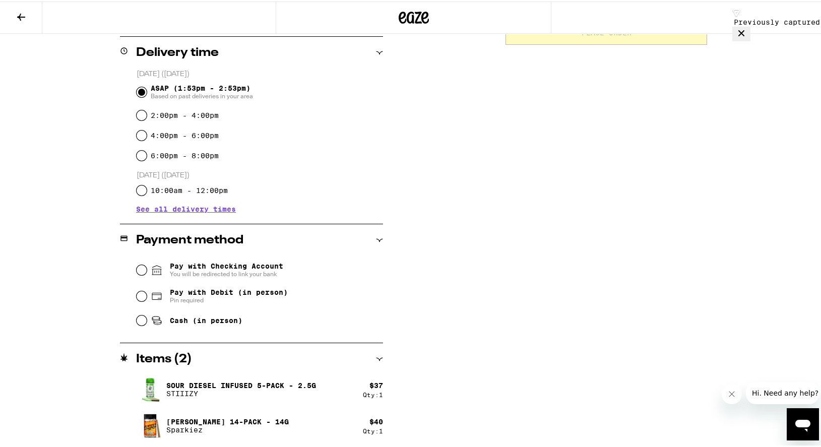
scroll to position [0, 0]
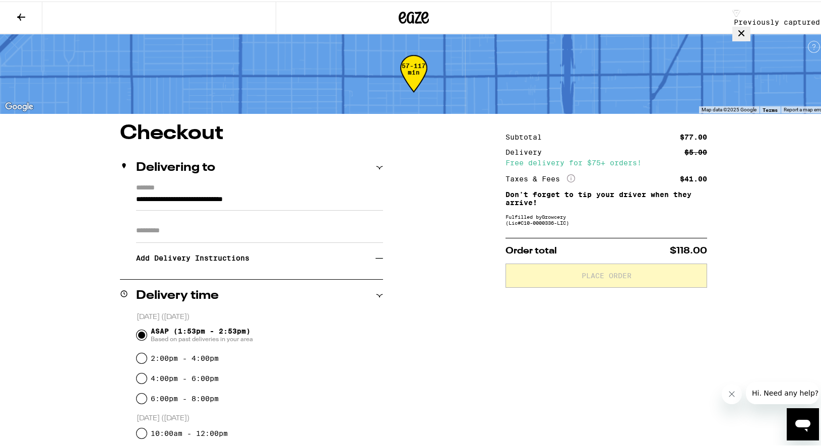
click at [375, 260] on icon at bounding box center [379, 257] width 8 height 8
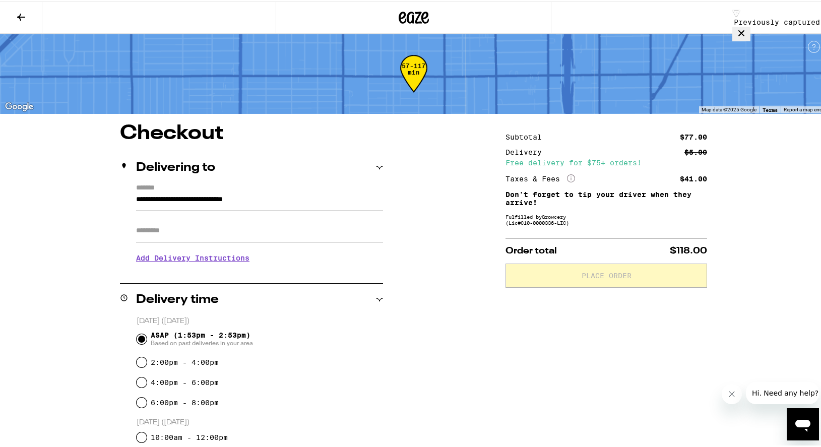
click at [301, 273] on p "We'll contact you at (323) 251-8700 when we arrive" at bounding box center [259, 272] width 247 height 8
click at [326, 259] on h3 "Add Delivery Instructions" at bounding box center [259, 256] width 247 height 23
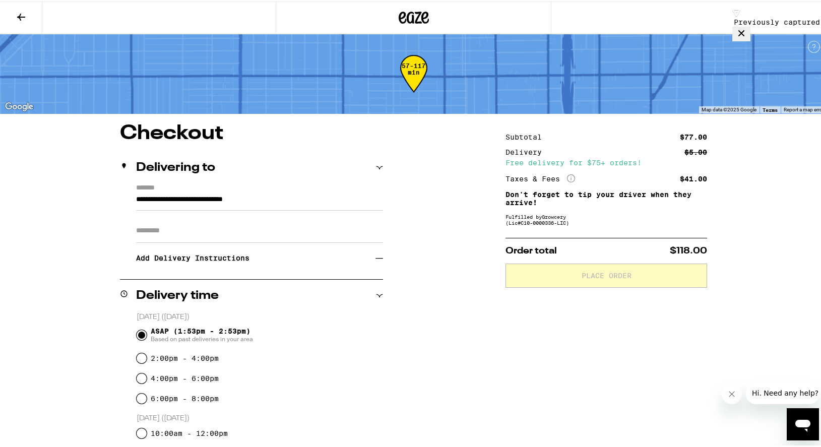
click at [284, 272] on div "**********" at bounding box center [251, 229] width 263 height 95
click at [165, 268] on h3 "Add Delivery Instructions" at bounding box center [255, 256] width 239 height 23
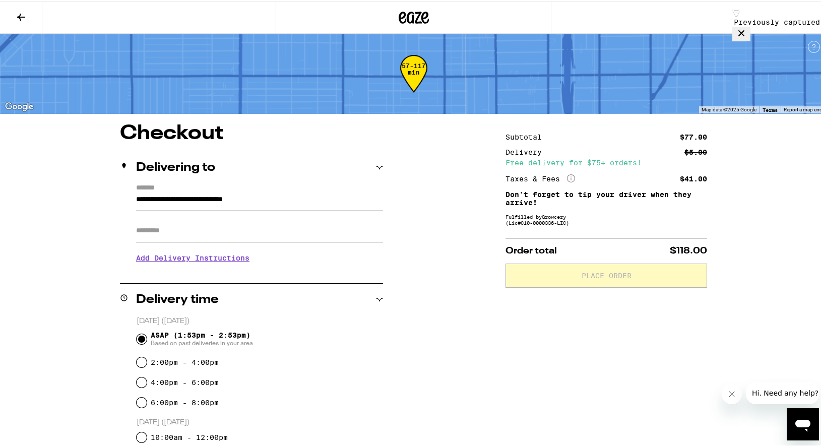
click at [165, 264] on h3 "Add Delivery Instructions" at bounding box center [259, 256] width 247 height 23
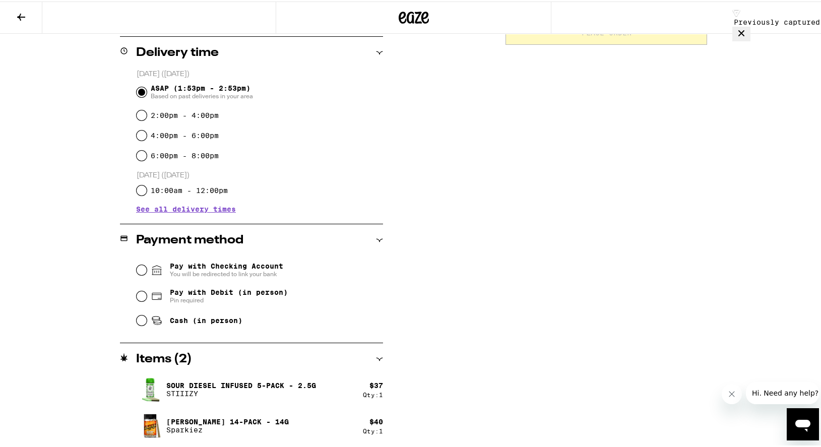
scroll to position [240, 0]
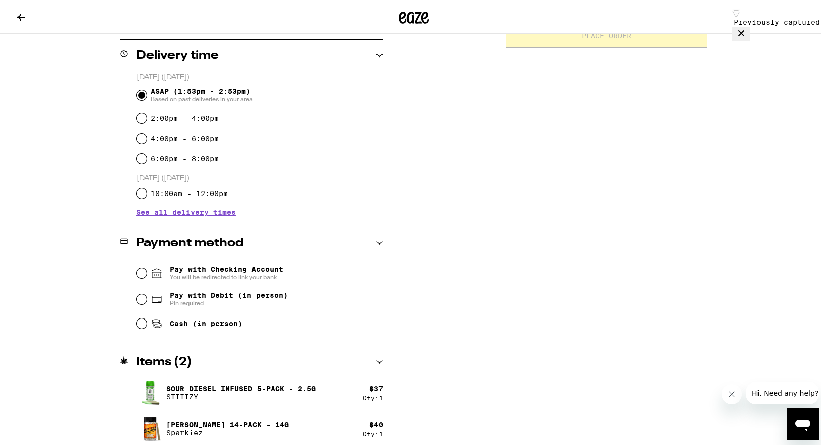
click at [502, 321] on div "**********" at bounding box center [413, 166] width 725 height 568
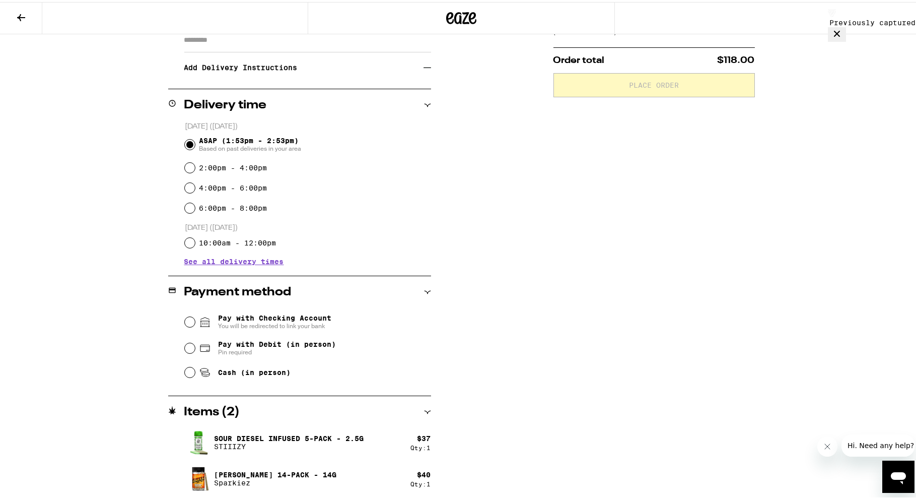
scroll to position [0, 0]
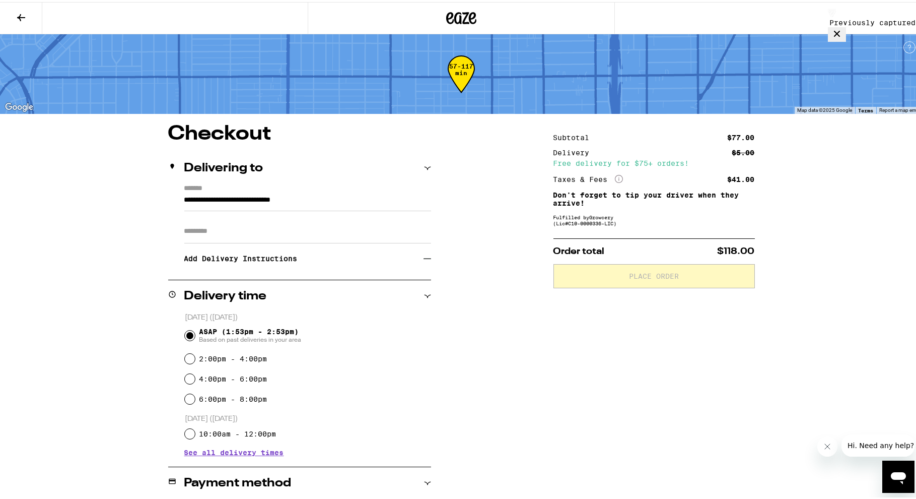
click at [425, 257] on icon at bounding box center [428, 257] width 8 height 8
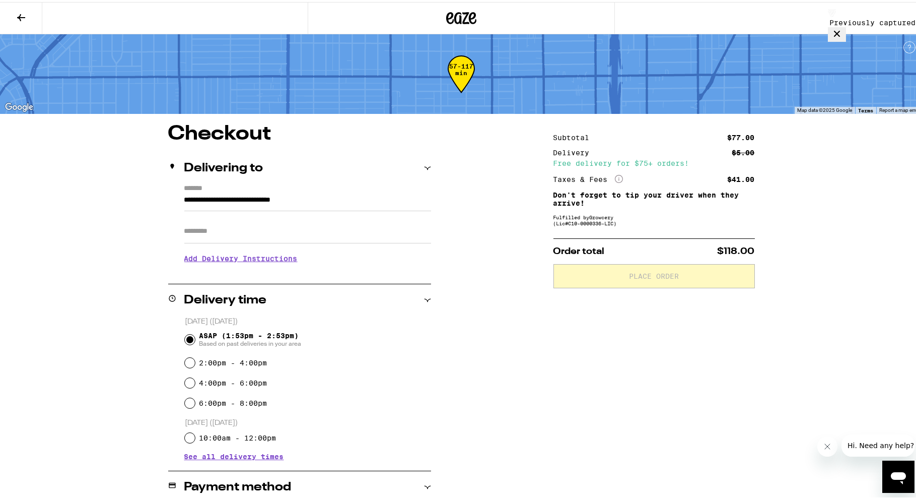
click at [242, 276] on div "**********" at bounding box center [299, 231] width 263 height 99
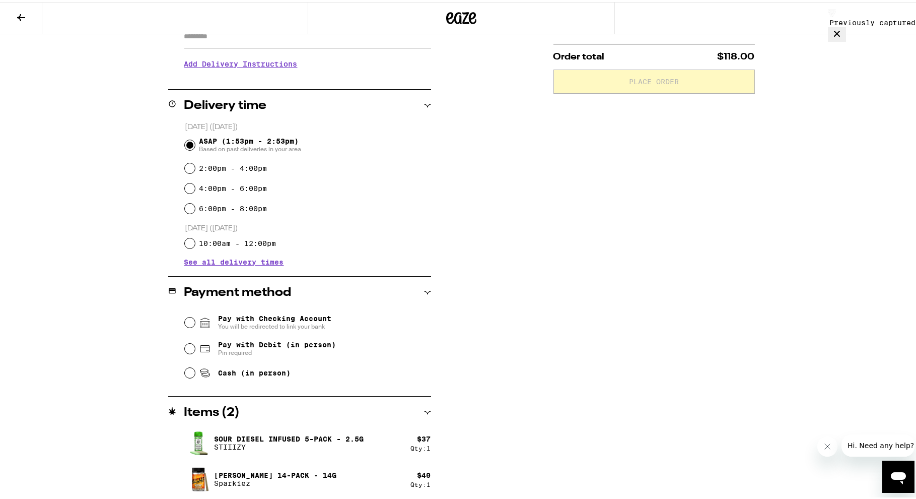
scroll to position [195, 0]
click at [185, 348] on input "Pay with Debit (in person) Pin required" at bounding box center [190, 346] width 10 height 10
radio input "true"
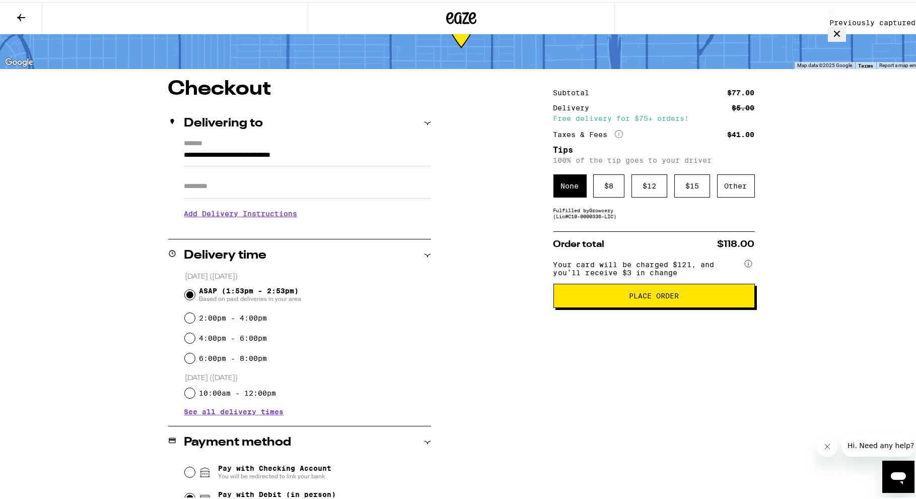
scroll to position [36, 0]
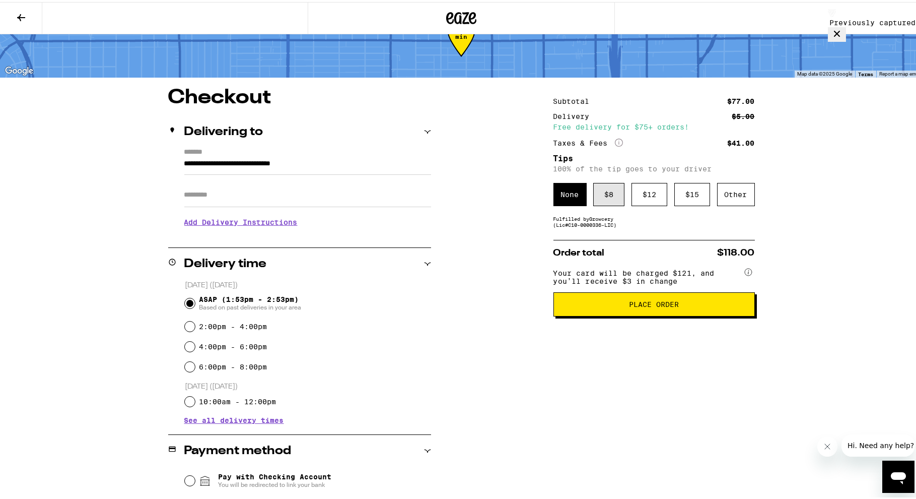
click at [607, 188] on div "$ 8" at bounding box center [608, 192] width 31 height 23
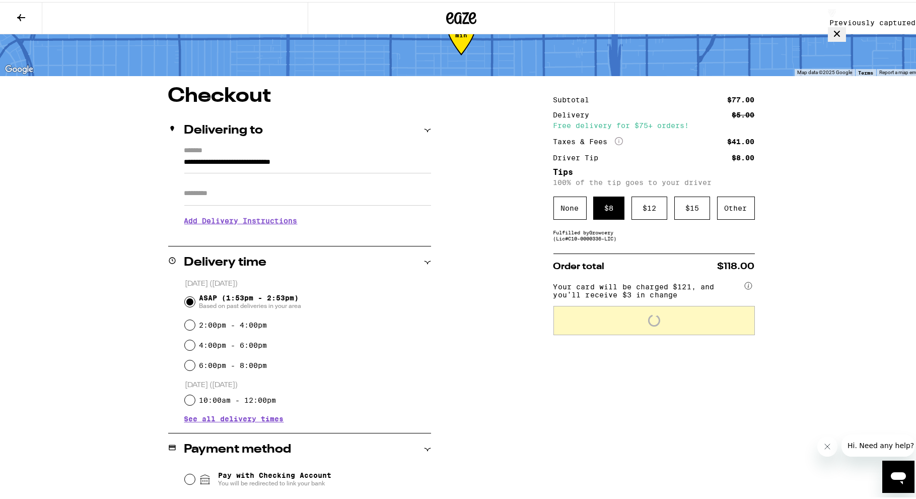
scroll to position [80, 0]
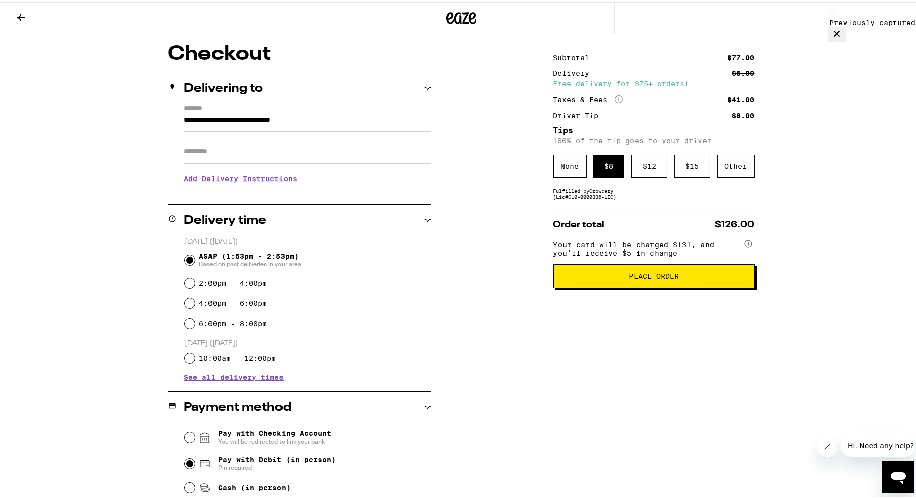
click at [289, 178] on h3 "Add Delivery Instructions" at bounding box center [307, 176] width 247 height 23
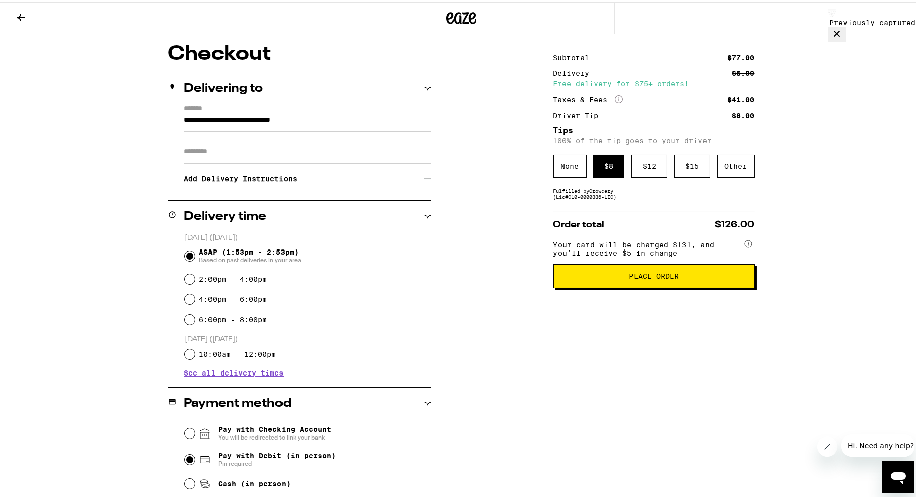
click at [289, 178] on h3 "Add Delivery Instructions" at bounding box center [303, 176] width 239 height 23
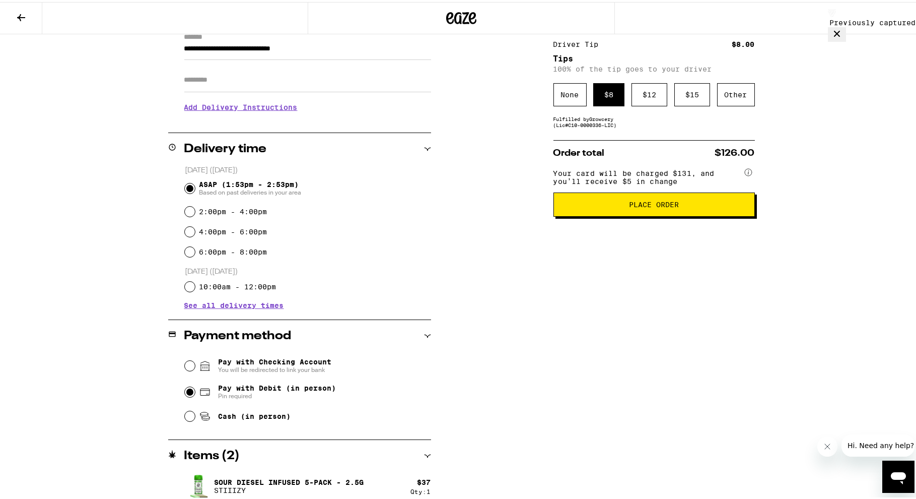
scroll to position [195, 0]
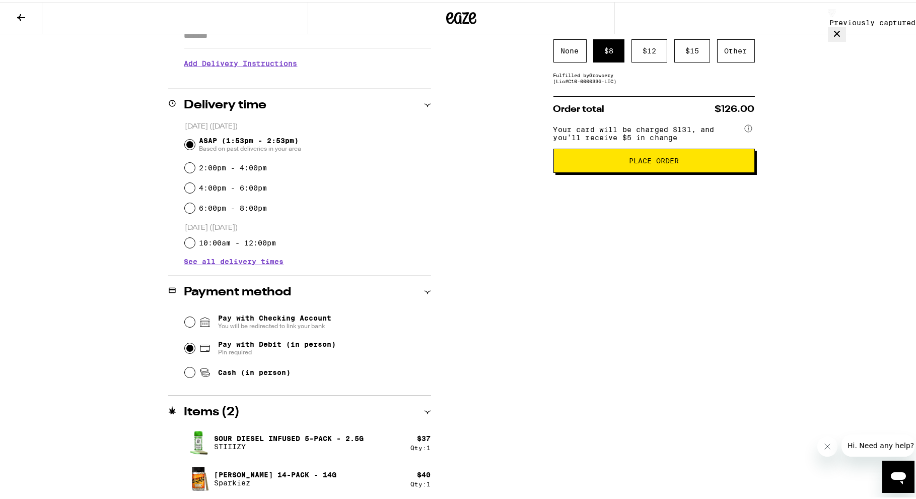
click at [274, 68] on h3 "Add Delivery Instructions" at bounding box center [307, 61] width 247 height 23
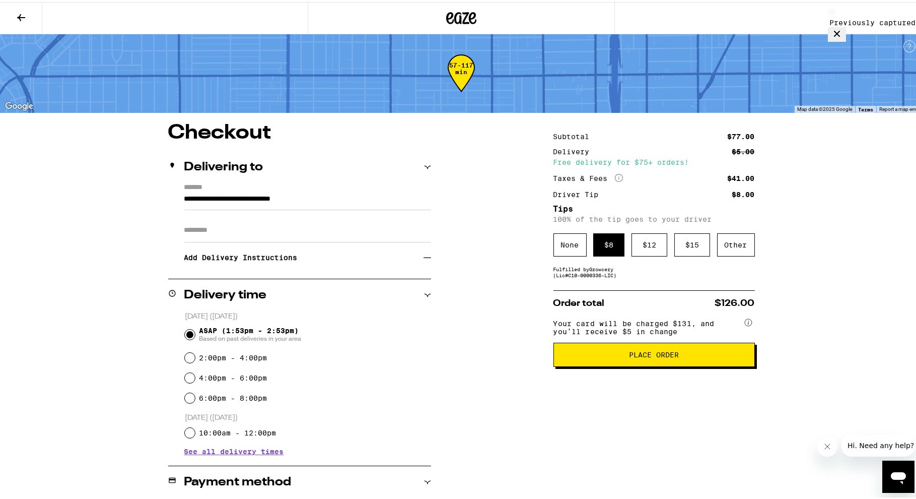
scroll to position [8, 0]
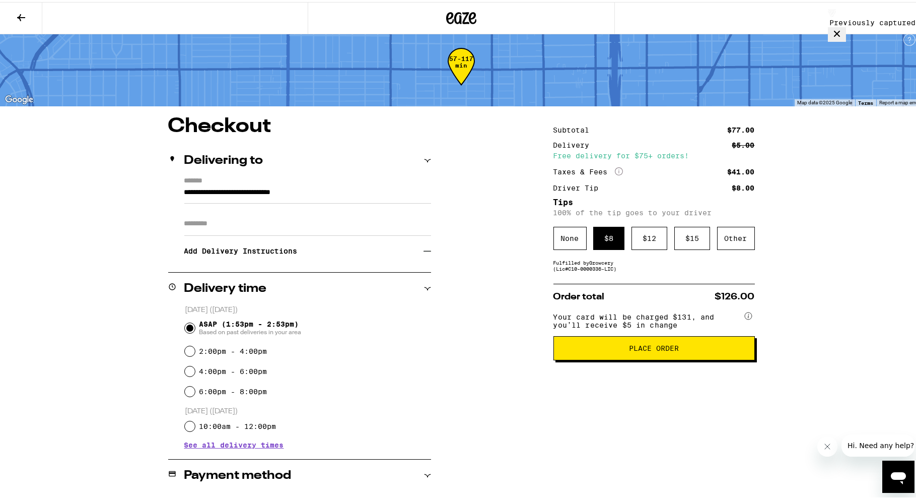
click at [578, 276] on div "Subtotal $77.00 Delivery $5.00 Free delivery for $75+ orders! Taxes & Fees More…" at bounding box center [654, 398] width 201 height 568
click at [575, 265] on div "Fulfilled by Growcery (Lic# C10-0000336-LIC )" at bounding box center [654, 263] width 201 height 12
click at [427, 251] on icon at bounding box center [428, 249] width 8 height 8
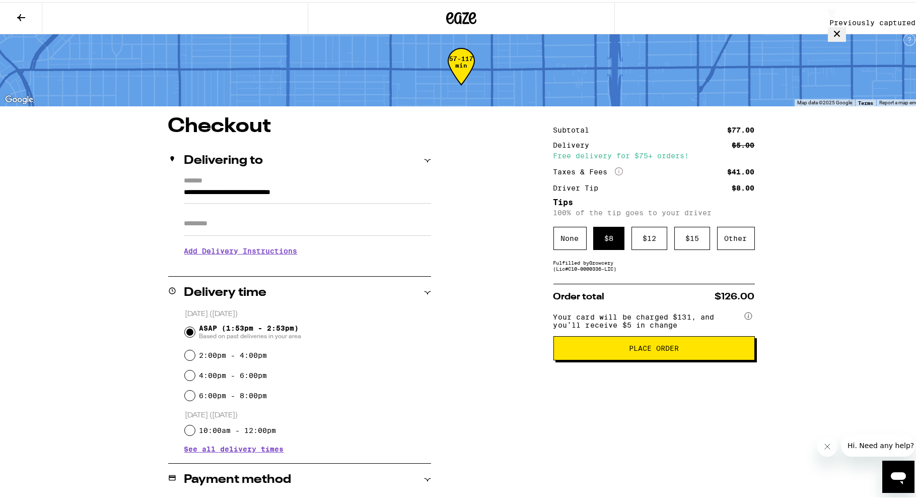
click at [427, 251] on h3 "Add Delivery Instructions" at bounding box center [307, 248] width 247 height 23
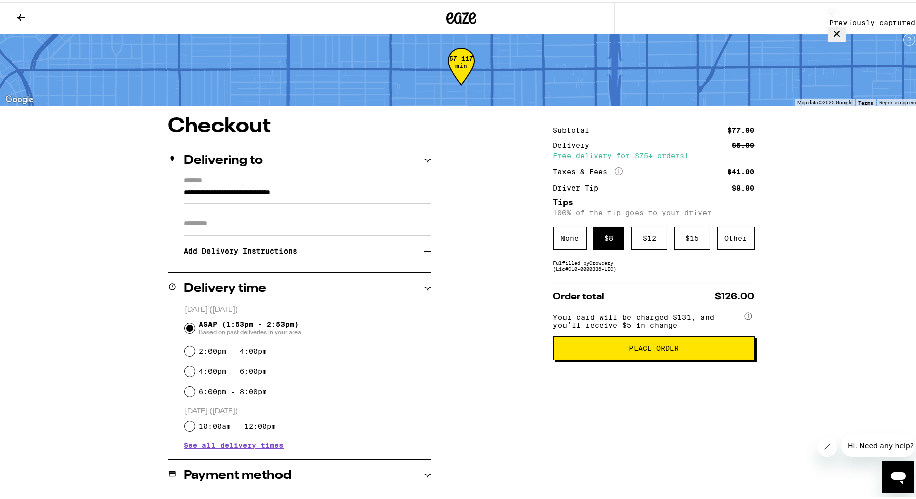
click at [427, 251] on icon at bounding box center [428, 249] width 8 height 8
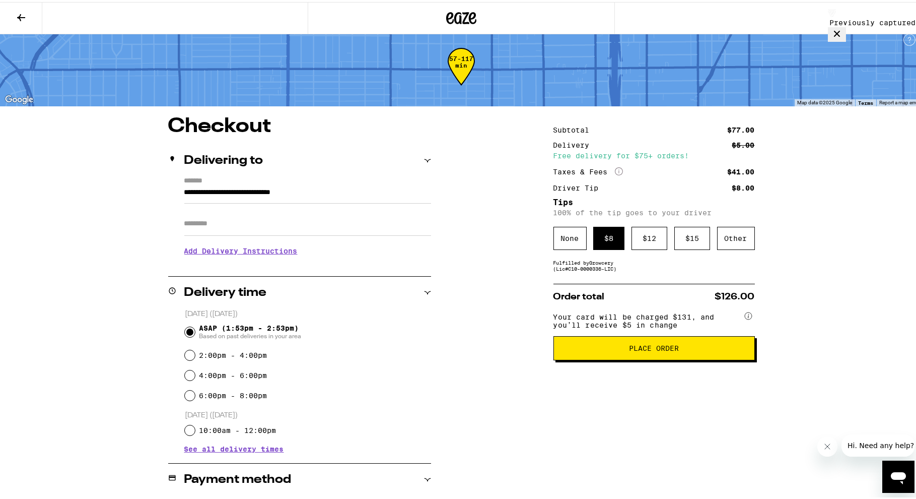
click at [397, 252] on h3 "Add Delivery Instructions" at bounding box center [307, 248] width 247 height 23
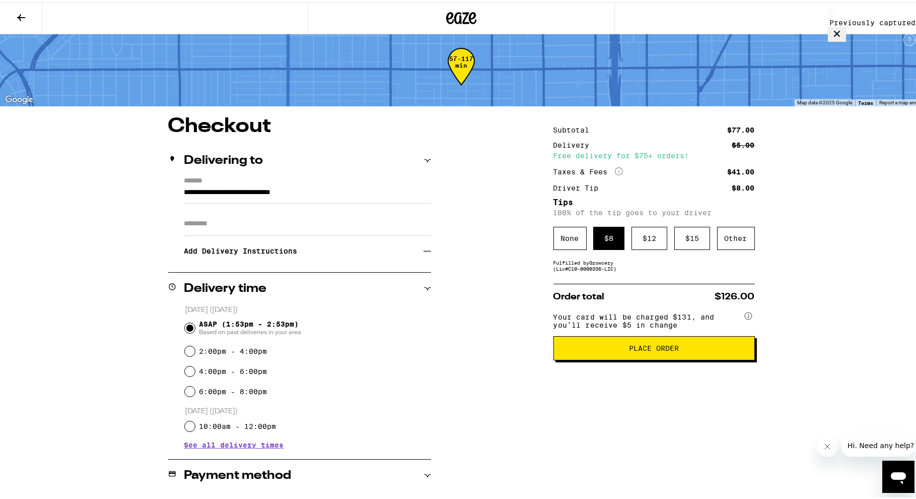
click at [358, 259] on h3 "Add Delivery Instructions" at bounding box center [303, 248] width 239 height 23
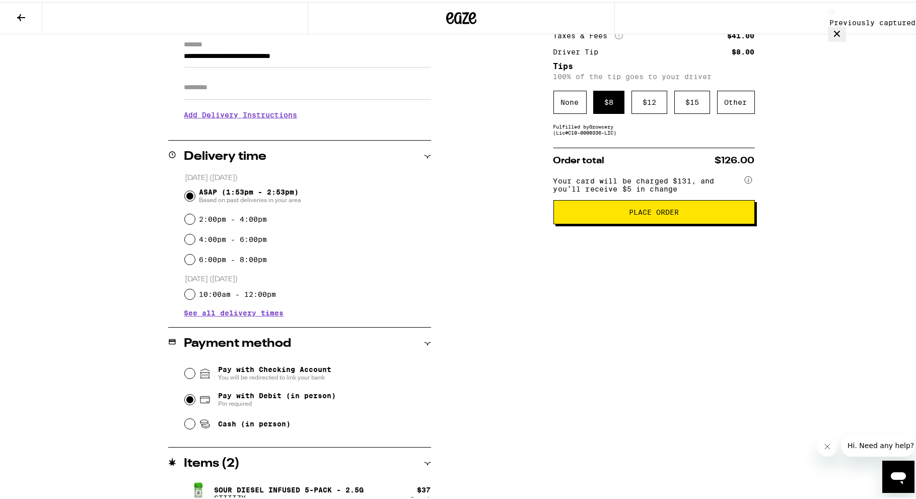
scroll to position [117, 0]
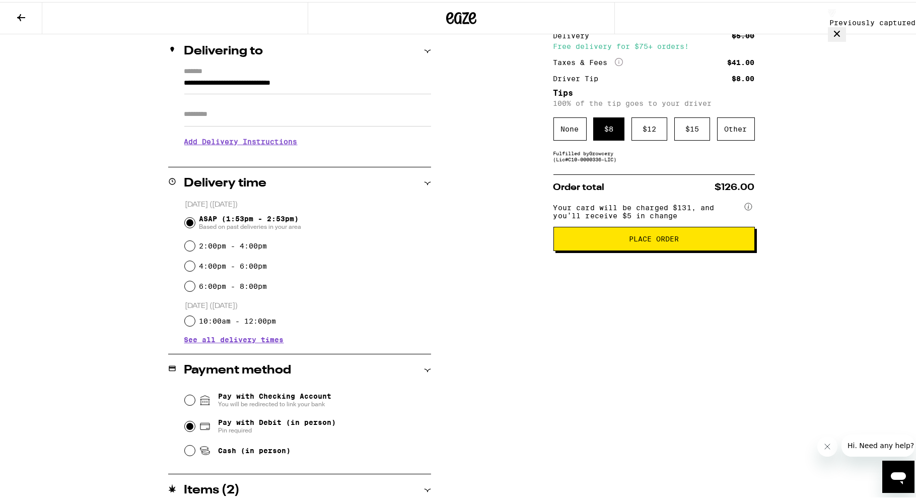
click at [271, 148] on h3 "Add Delivery Instructions" at bounding box center [307, 139] width 247 height 23
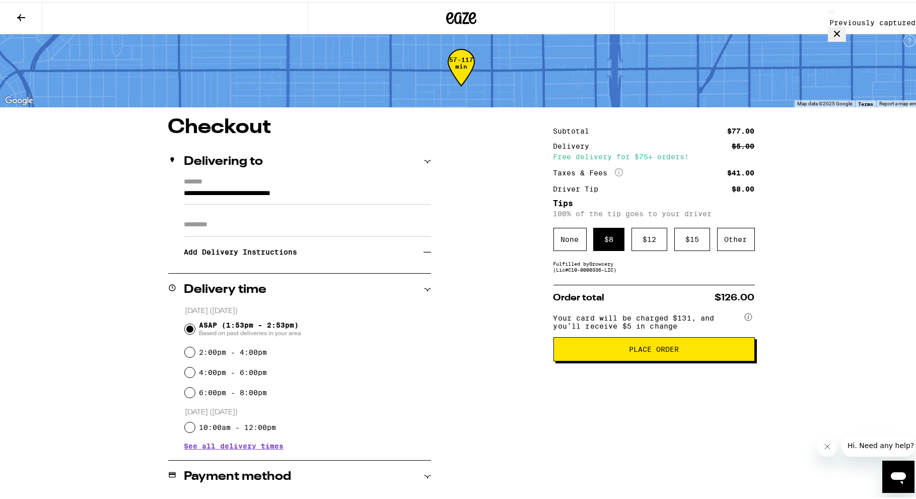
scroll to position [0, 0]
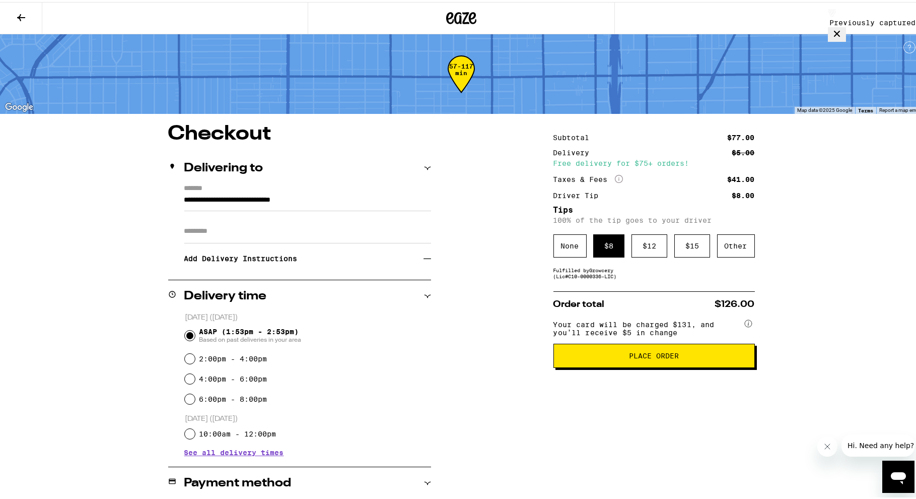
click at [609, 366] on button "Place Order" at bounding box center [654, 354] width 201 height 24
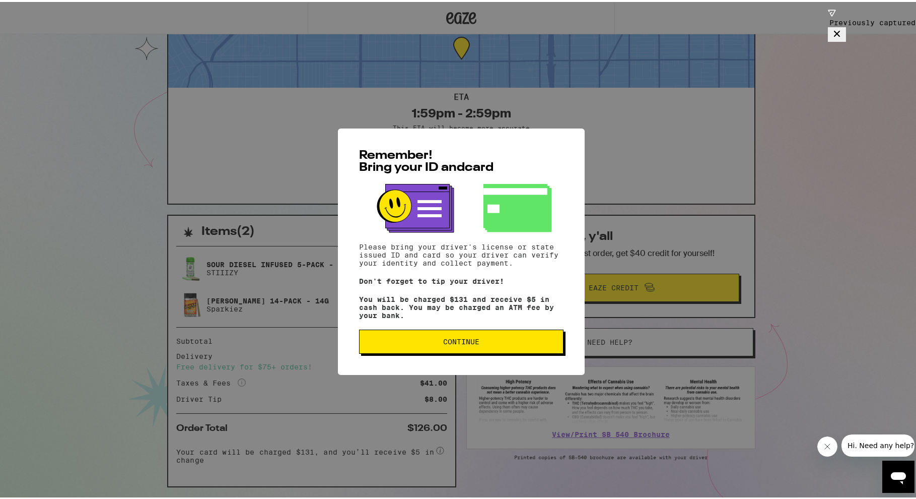
scroll to position [41, 0]
click at [493, 343] on span "Continue" at bounding box center [461, 339] width 187 height 7
